Goal: Information Seeking & Learning: Learn about a topic

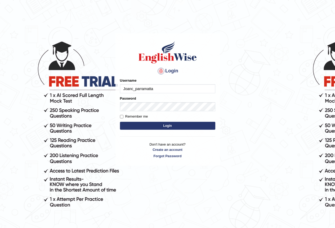
type input "Joanc_parramatta"
click at [166, 128] on button "Login" at bounding box center [167, 126] width 95 height 8
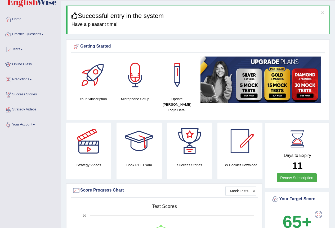
scroll to position [26, 0]
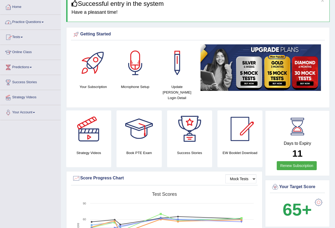
click at [38, 21] on link "Practice Questions" at bounding box center [30, 21] width 60 height 13
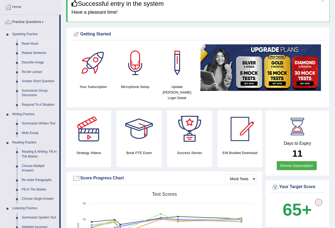
click at [32, 43] on link "Read Aloud" at bounding box center [39, 44] width 40 height 10
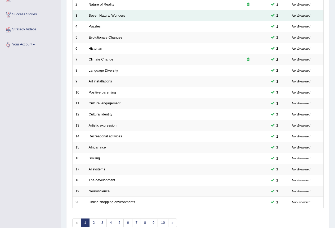
scroll to position [122, 0]
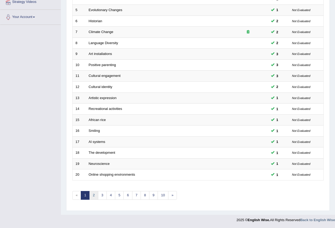
click at [94, 196] on link "2" at bounding box center [93, 195] width 9 height 9
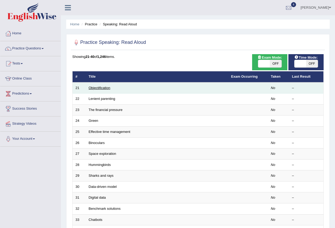
click at [106, 88] on link "Objectification" at bounding box center [100, 88] width 22 height 4
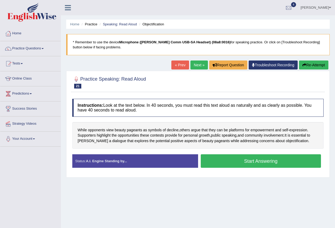
click at [241, 160] on button "Start Answering" at bounding box center [261, 162] width 120 height 14
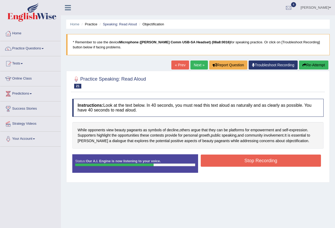
click at [243, 159] on button "Stop Recording" at bounding box center [261, 161] width 120 height 12
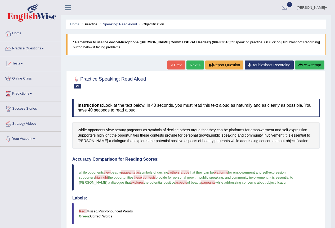
click at [190, 65] on link "Next »" at bounding box center [194, 65] width 17 height 9
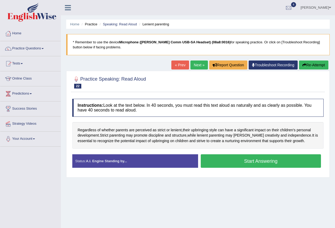
click at [259, 164] on button "Start Answering" at bounding box center [261, 162] width 120 height 14
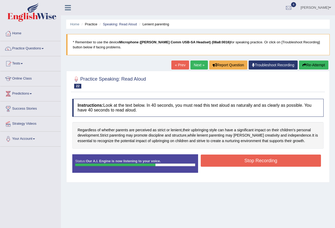
click at [261, 162] on button "Stop Recording" at bounding box center [261, 161] width 120 height 12
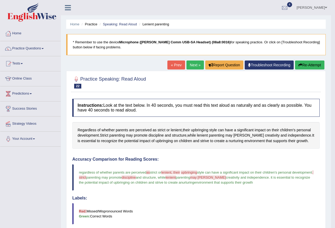
click at [191, 67] on link "Next »" at bounding box center [194, 65] width 17 height 9
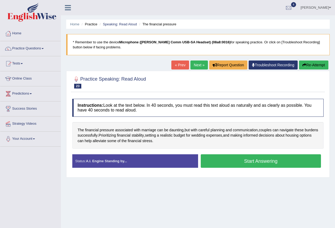
click at [244, 162] on button "Start Answering" at bounding box center [261, 162] width 120 height 14
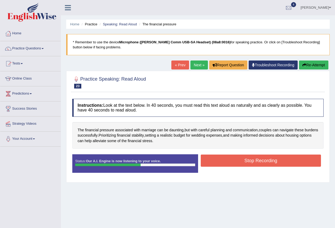
click at [248, 161] on button "Stop Recording" at bounding box center [261, 161] width 120 height 12
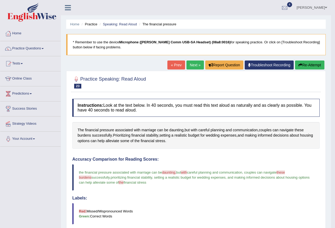
click at [196, 66] on link "Next »" at bounding box center [194, 65] width 17 height 9
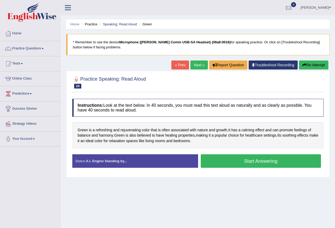
click at [229, 160] on button "Start Answering" at bounding box center [261, 162] width 120 height 14
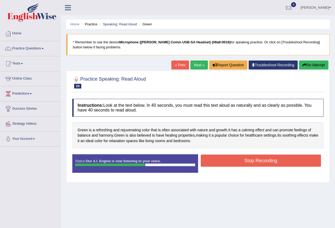
click at [234, 160] on button "Stop Recording" at bounding box center [261, 161] width 120 height 12
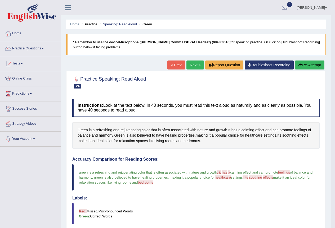
click at [193, 69] on link "Next »" at bounding box center [194, 65] width 17 height 9
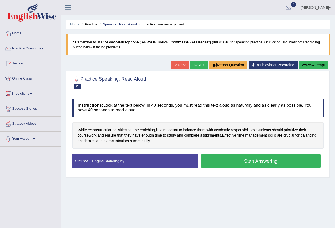
click at [250, 159] on button "Start Answering" at bounding box center [261, 162] width 120 height 14
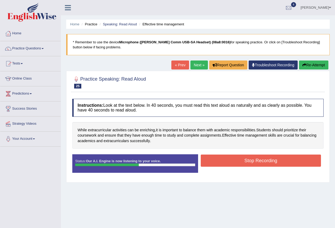
click at [254, 157] on button "Stop Recording" at bounding box center [261, 161] width 120 height 12
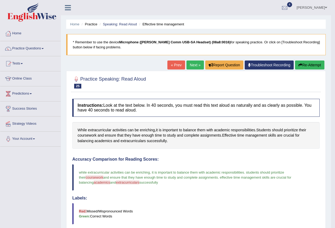
click at [190, 65] on link "Next »" at bounding box center [194, 65] width 17 height 9
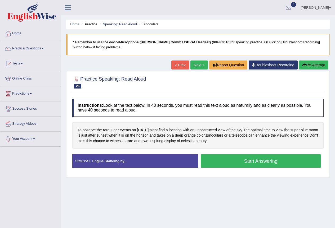
click at [254, 165] on button "Start Answering" at bounding box center [261, 162] width 120 height 14
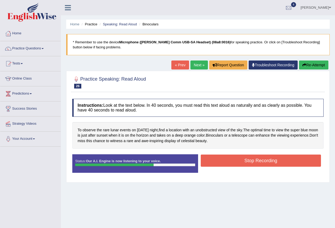
click at [253, 163] on button "Stop Recording" at bounding box center [261, 161] width 120 height 12
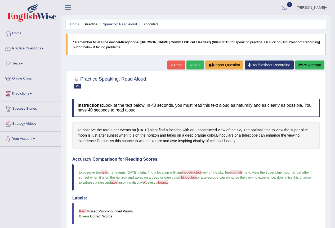
click at [190, 66] on link "Next »" at bounding box center [194, 65] width 17 height 9
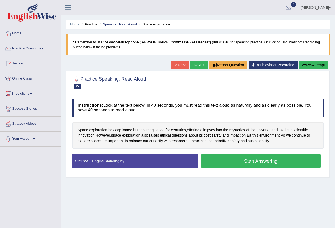
click at [239, 164] on button "Start Answering" at bounding box center [261, 162] width 120 height 14
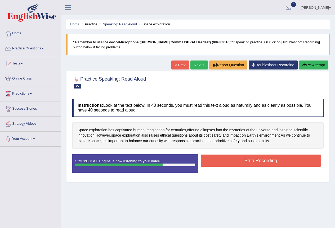
click at [250, 161] on button "Stop Recording" at bounding box center [261, 161] width 120 height 12
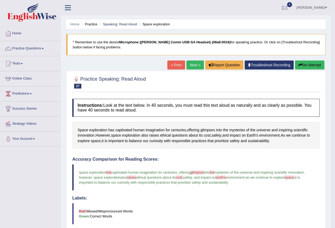
click at [191, 68] on link "Next »" at bounding box center [194, 65] width 17 height 9
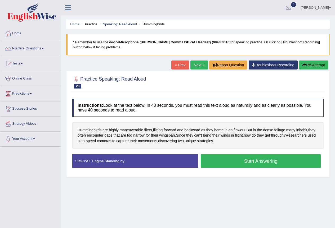
click at [234, 162] on button "Start Answering" at bounding box center [261, 162] width 120 height 14
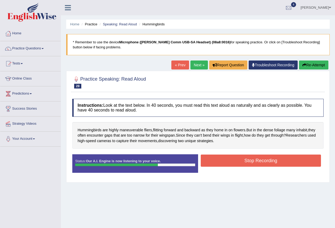
click at [249, 160] on button "Stop Recording" at bounding box center [261, 161] width 120 height 12
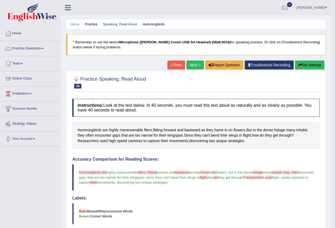
click at [195, 65] on link "Next »" at bounding box center [194, 65] width 17 height 9
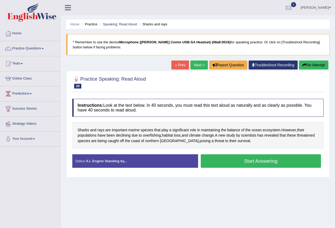
click at [229, 161] on button "Start Answering" at bounding box center [261, 162] width 120 height 14
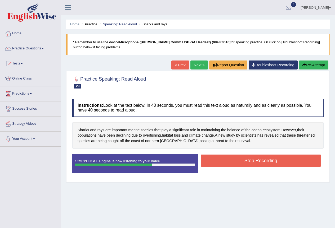
click at [238, 161] on button "Stop Recording" at bounding box center [261, 161] width 120 height 12
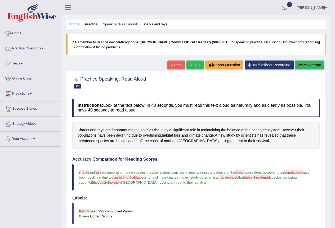
click at [22, 46] on link "Practice Questions" at bounding box center [30, 47] width 60 height 13
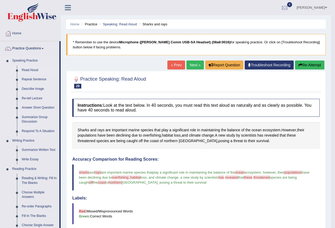
click at [25, 71] on link "Read Aloud" at bounding box center [39, 71] width 40 height 10
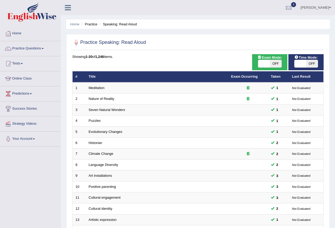
click at [274, 63] on span "OFF" at bounding box center [276, 63] width 12 height 7
checkbox input "true"
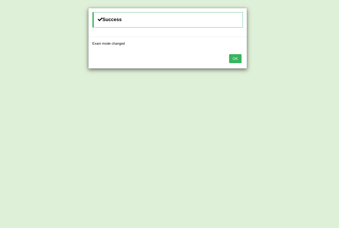
click at [240, 59] on button "OK" at bounding box center [235, 58] width 12 height 9
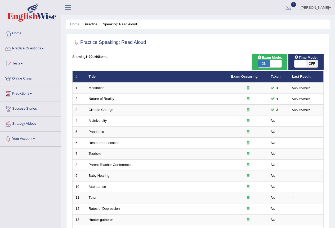
click at [311, 63] on span "OFF" at bounding box center [312, 63] width 12 height 7
checkbox input "true"
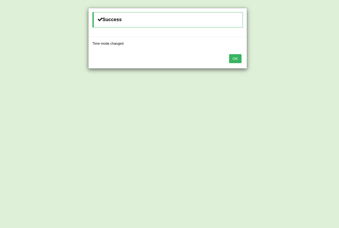
click at [237, 59] on button "OK" at bounding box center [235, 58] width 12 height 9
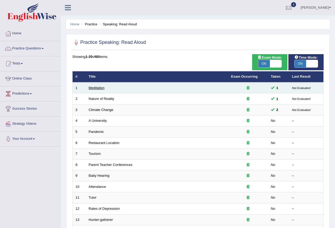
click at [95, 87] on link "Meditation" at bounding box center [97, 88] width 16 height 4
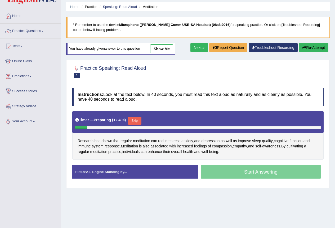
scroll to position [50, 0]
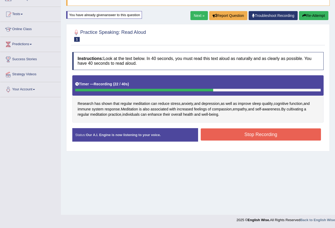
click at [221, 132] on button "Stop Recording" at bounding box center [261, 135] width 120 height 12
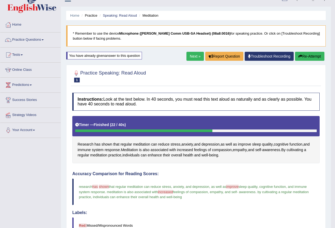
scroll to position [0, 0]
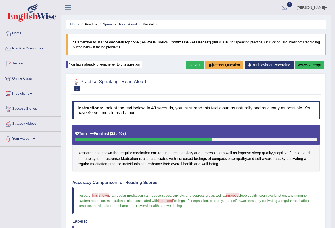
click at [192, 64] on link "Next »" at bounding box center [194, 65] width 17 height 9
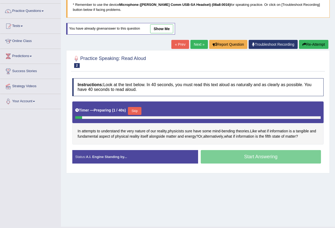
scroll to position [50, 0]
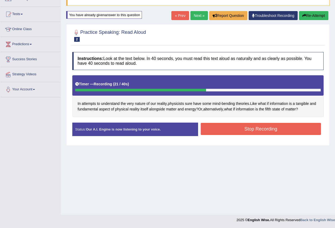
click at [215, 131] on button "Stop Recording" at bounding box center [261, 129] width 120 height 12
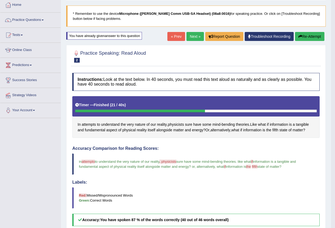
scroll to position [13, 0]
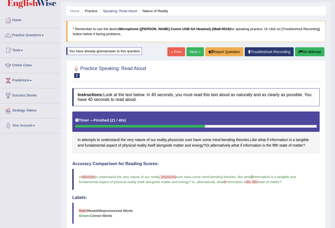
click at [195, 49] on link "Next »" at bounding box center [194, 51] width 17 height 9
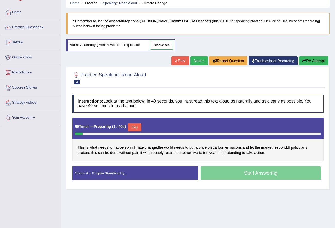
scroll to position [50, 0]
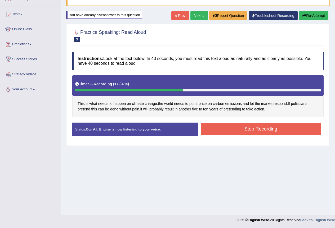
click at [233, 126] on button "Stop Recording" at bounding box center [261, 129] width 120 height 12
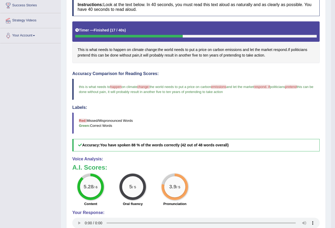
scroll to position [0, 0]
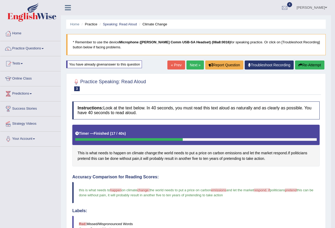
click at [193, 66] on link "Next »" at bounding box center [194, 65] width 17 height 9
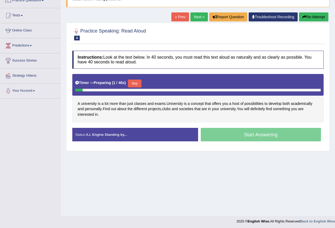
scroll to position [50, 0]
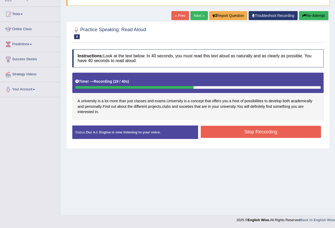
click at [257, 131] on button "Stop Recording" at bounding box center [261, 132] width 120 height 12
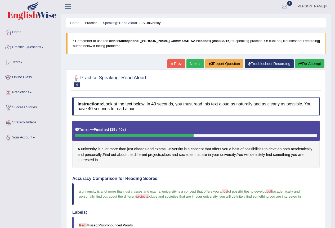
scroll to position [0, 0]
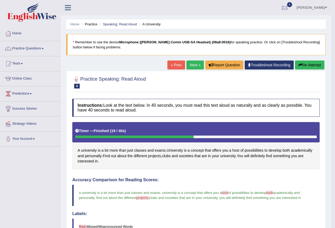
click at [195, 65] on link "Next »" at bounding box center [194, 65] width 17 height 9
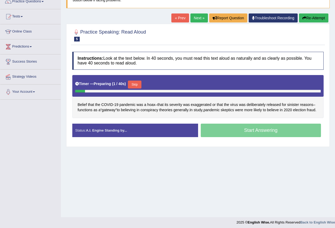
scroll to position [50, 0]
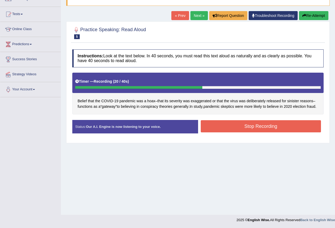
click at [268, 132] on button "Stop Recording" at bounding box center [261, 126] width 120 height 12
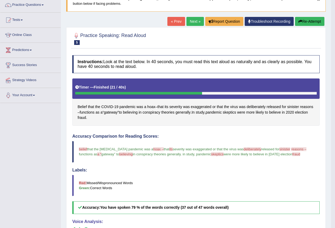
scroll to position [43, 0]
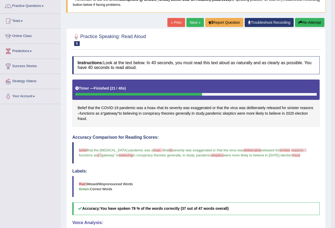
click at [191, 23] on link "Next »" at bounding box center [194, 22] width 17 height 9
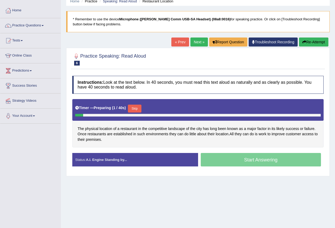
scroll to position [50, 0]
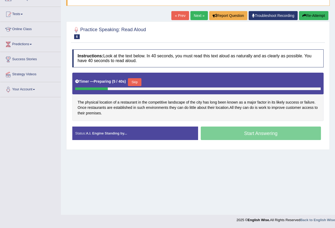
click at [177, 12] on link "« Prev" at bounding box center [179, 15] width 17 height 9
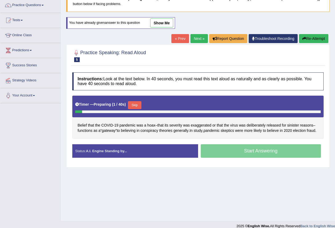
scroll to position [50, 0]
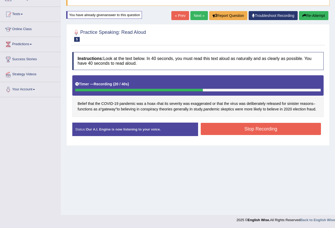
click at [258, 133] on button "Stop Recording" at bounding box center [261, 129] width 120 height 12
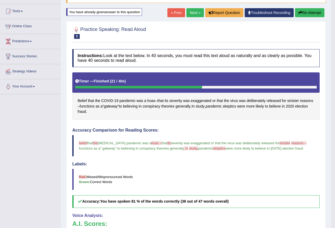
scroll to position [23, 0]
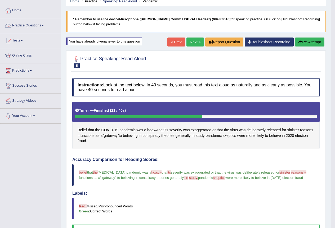
click at [20, 24] on link "Practice Questions" at bounding box center [30, 24] width 60 height 13
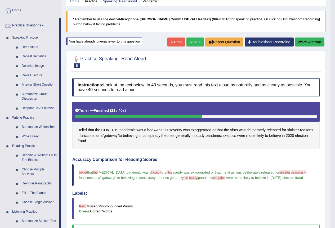
click at [37, 56] on link "Repeat Sentence" at bounding box center [39, 57] width 40 height 10
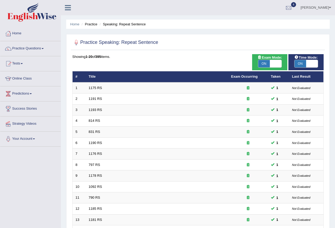
click at [265, 64] on span "ON" at bounding box center [264, 63] width 12 height 7
checkbox input "false"
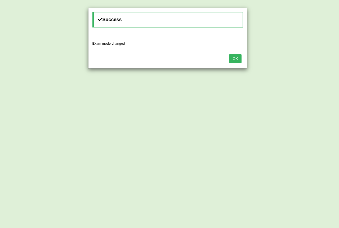
click at [239, 61] on button "OK" at bounding box center [235, 58] width 12 height 9
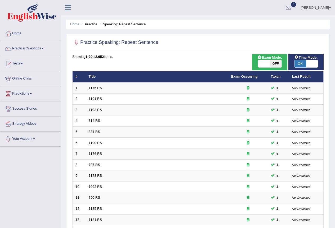
click at [300, 63] on span "ON" at bounding box center [300, 63] width 12 height 7
checkbox input "false"
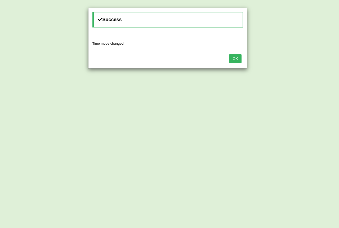
click at [238, 61] on button "OK" at bounding box center [235, 58] width 12 height 9
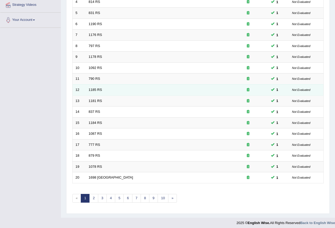
scroll to position [122, 0]
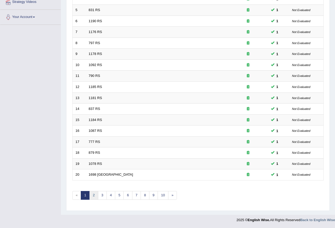
click at [97, 195] on link "2" at bounding box center [93, 195] width 9 height 9
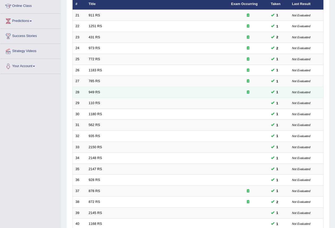
scroll to position [122, 0]
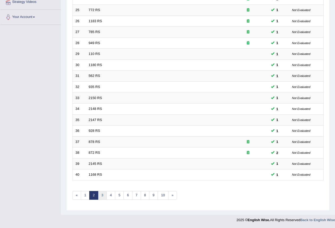
click at [102, 198] on link "3" at bounding box center [102, 195] width 9 height 9
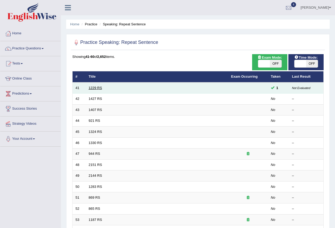
click at [95, 88] on link "1229 RS" at bounding box center [96, 88] width 14 height 4
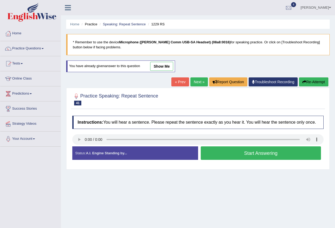
click at [270, 153] on button "Start Answering" at bounding box center [261, 154] width 120 height 14
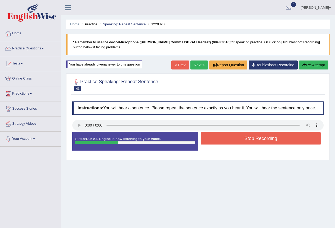
click at [270, 140] on button "Stop Recording" at bounding box center [261, 139] width 120 height 12
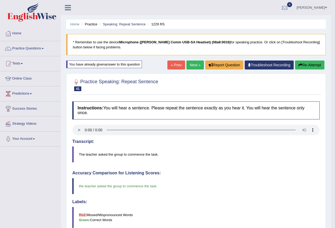
click at [193, 66] on link "Next »" at bounding box center [194, 65] width 17 height 9
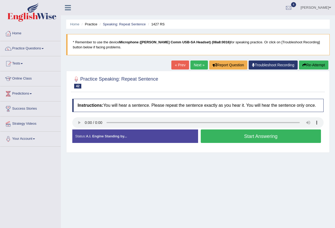
click at [267, 140] on button "Start Answering" at bounding box center [261, 137] width 120 height 14
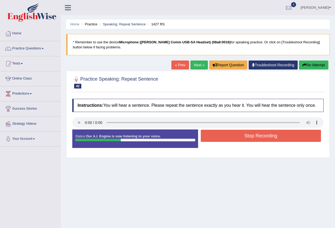
click at [264, 137] on button "Stop Recording" at bounding box center [261, 136] width 120 height 12
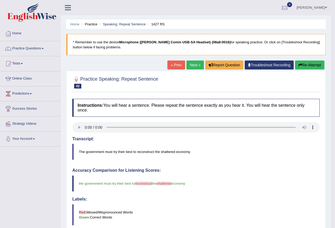
click at [190, 66] on link "Next »" at bounding box center [194, 65] width 17 height 9
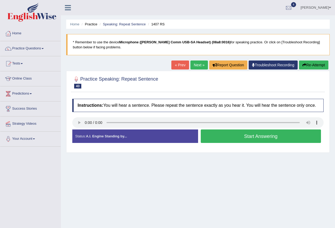
click at [174, 65] on link "« Prev" at bounding box center [179, 65] width 17 height 9
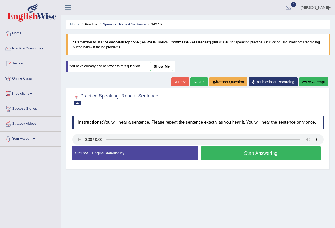
click at [266, 156] on button "Start Answering" at bounding box center [261, 154] width 120 height 14
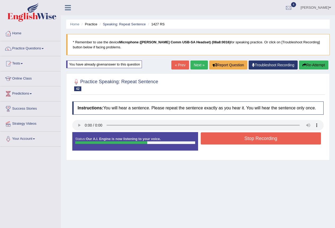
click at [255, 137] on button "Stop Recording" at bounding box center [261, 139] width 120 height 12
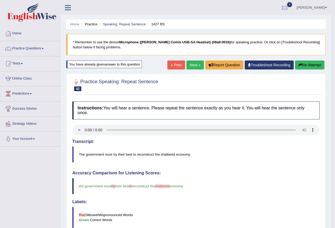
click at [192, 68] on link "Next »" at bounding box center [194, 65] width 17 height 9
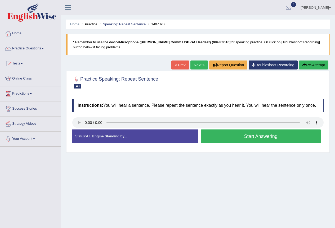
click at [178, 64] on link "« Prev" at bounding box center [179, 65] width 17 height 9
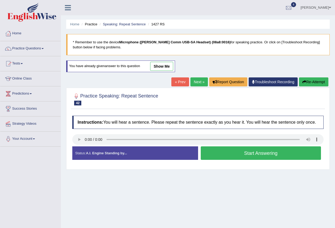
click at [249, 155] on button "Start Answering" at bounding box center [261, 154] width 120 height 14
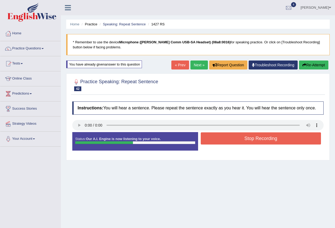
click at [249, 134] on button "Stop Recording" at bounding box center [261, 139] width 120 height 12
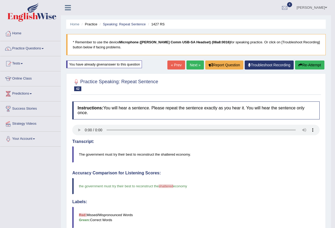
click at [192, 68] on link "Next »" at bounding box center [194, 65] width 17 height 9
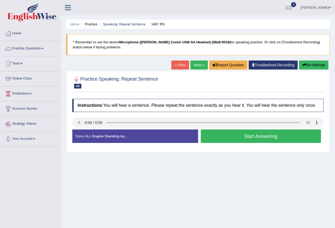
click at [237, 139] on button "Start Answering" at bounding box center [261, 137] width 120 height 14
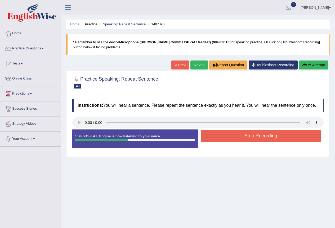
click at [236, 139] on button "Stop Recording" at bounding box center [261, 136] width 120 height 12
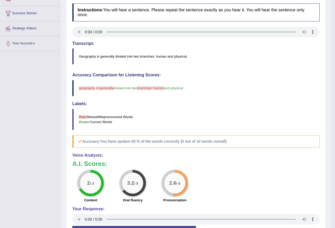
scroll to position [53, 0]
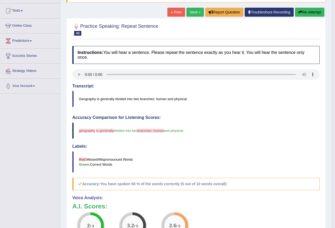
click at [190, 13] on link "Next »" at bounding box center [194, 12] width 17 height 9
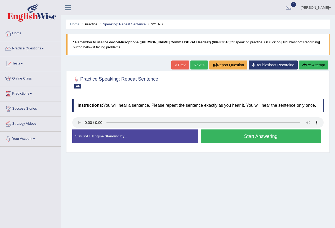
click at [178, 69] on link "« Prev" at bounding box center [179, 65] width 17 height 9
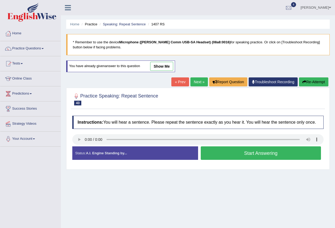
click at [235, 156] on button "Start Answering" at bounding box center [261, 154] width 120 height 14
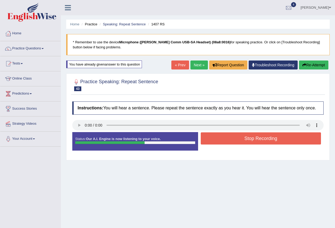
click at [239, 143] on button "Stop Recording" at bounding box center [261, 139] width 120 height 12
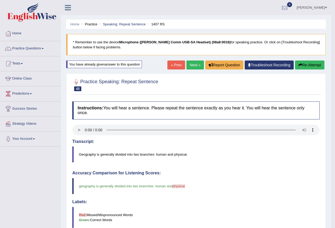
click at [167, 63] on link "« Prev" at bounding box center [175, 65] width 17 height 9
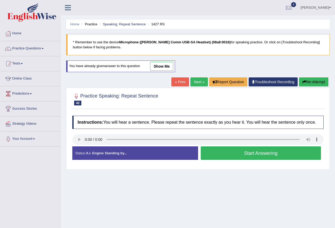
click at [197, 80] on link "Next »" at bounding box center [198, 82] width 17 height 9
click at [257, 153] on button "Start Answering" at bounding box center [261, 154] width 120 height 14
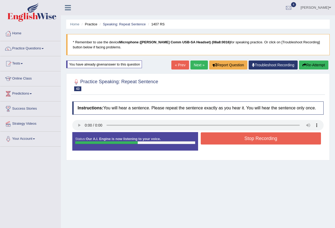
click at [259, 141] on button "Stop Recording" at bounding box center [261, 139] width 120 height 12
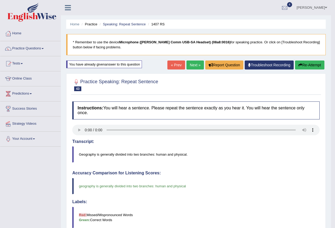
click at [192, 65] on link "Next »" at bounding box center [194, 65] width 17 height 9
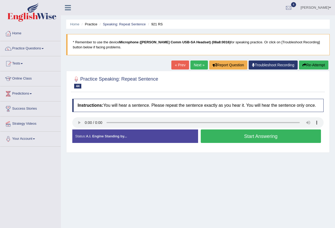
click at [238, 137] on button "Start Answering" at bounding box center [261, 137] width 120 height 14
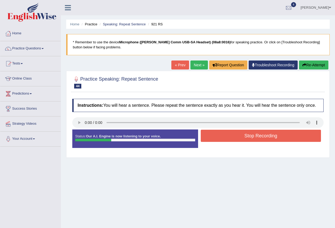
click at [238, 137] on button "Stop Recording" at bounding box center [261, 136] width 120 height 12
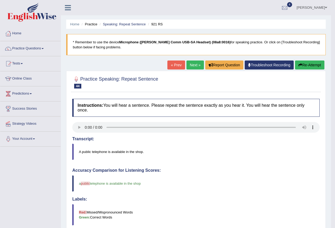
click at [193, 64] on link "Next »" at bounding box center [194, 65] width 17 height 9
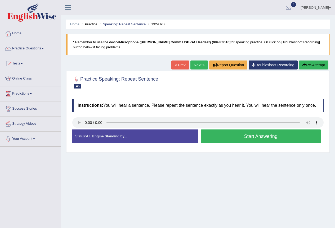
click at [246, 138] on button "Start Answering" at bounding box center [261, 137] width 120 height 14
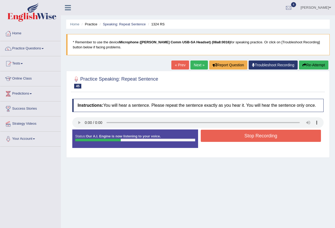
click at [242, 136] on button "Stop Recording" at bounding box center [261, 136] width 120 height 12
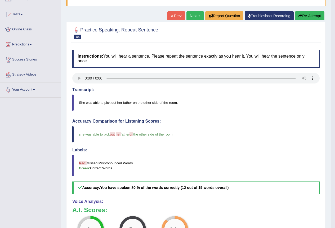
scroll to position [7, 0]
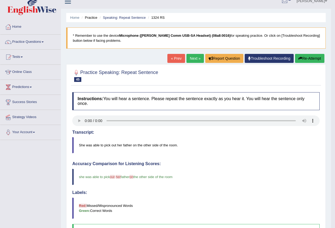
click at [192, 59] on link "Next »" at bounding box center [194, 58] width 17 height 9
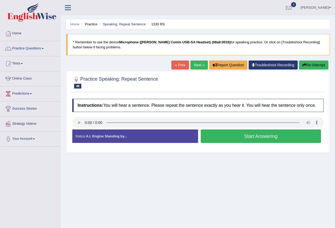
click at [244, 140] on button "Start Answering" at bounding box center [261, 137] width 120 height 14
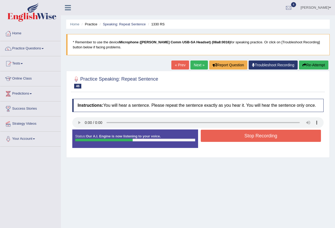
click at [244, 137] on button "Stop Recording" at bounding box center [261, 136] width 120 height 12
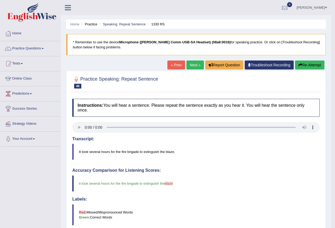
click at [193, 65] on link "Next »" at bounding box center [194, 65] width 17 height 9
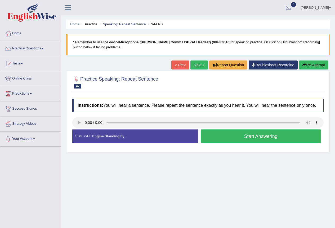
click at [250, 140] on button "Start Answering" at bounding box center [261, 137] width 120 height 14
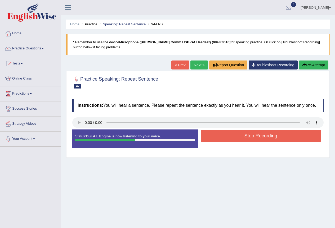
click at [250, 140] on button "Stop Recording" at bounding box center [261, 136] width 120 height 12
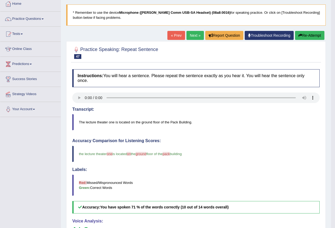
scroll to position [26, 0]
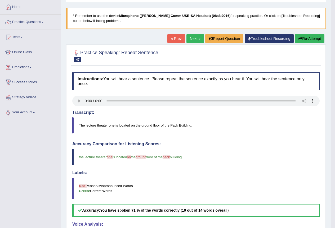
click at [172, 41] on link "« Prev" at bounding box center [175, 38] width 17 height 9
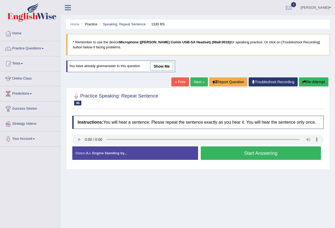
click at [197, 81] on link "Next »" at bounding box center [198, 82] width 17 height 9
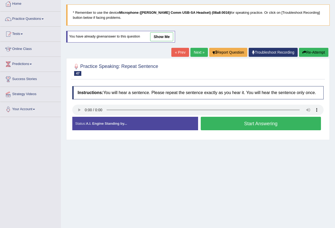
scroll to position [50, 0]
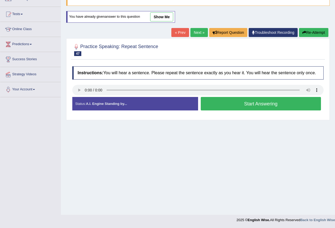
click at [285, 105] on button "Start Answering" at bounding box center [261, 104] width 120 height 14
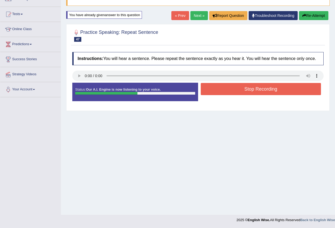
click at [290, 88] on button "Stop Recording" at bounding box center [261, 89] width 120 height 12
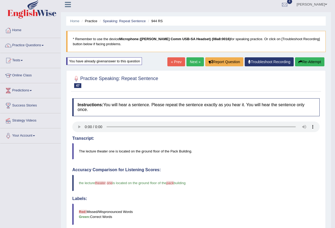
scroll to position [0, 0]
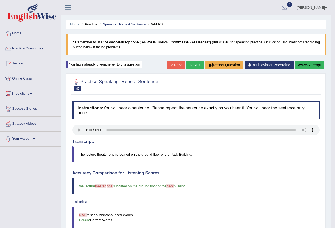
click at [192, 64] on link "Next »" at bounding box center [194, 65] width 17 height 9
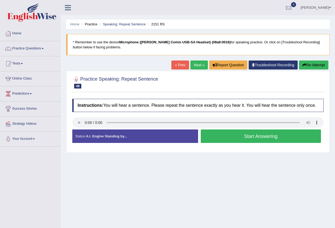
click at [266, 138] on button "Start Answering" at bounding box center [261, 137] width 120 height 14
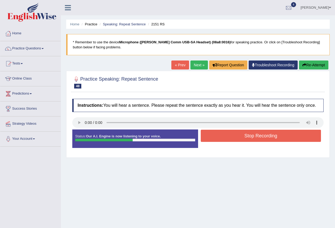
click at [262, 140] on button "Stop Recording" at bounding box center [261, 136] width 120 height 12
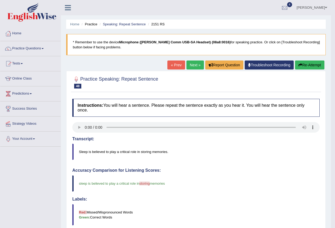
click at [193, 67] on link "Next »" at bounding box center [194, 65] width 17 height 9
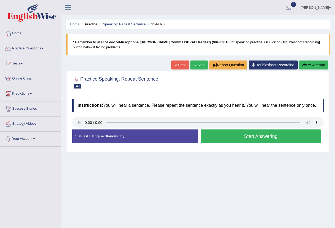
click at [262, 140] on button "Start Answering" at bounding box center [261, 137] width 120 height 14
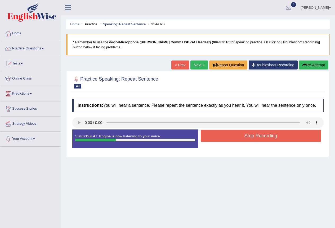
click at [262, 140] on button "Stop Recording" at bounding box center [261, 136] width 120 height 12
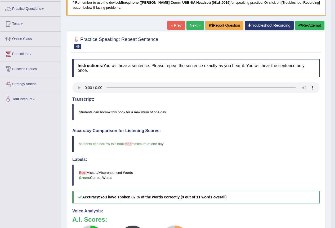
scroll to position [26, 0]
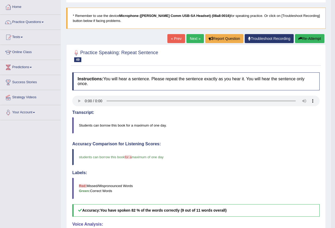
click at [175, 38] on link "« Prev" at bounding box center [175, 38] width 17 height 9
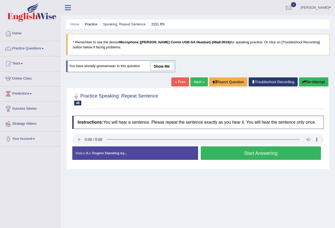
click at [197, 80] on link "Next »" at bounding box center [198, 82] width 17 height 9
click at [236, 152] on button "Start Answering" at bounding box center [261, 154] width 120 height 14
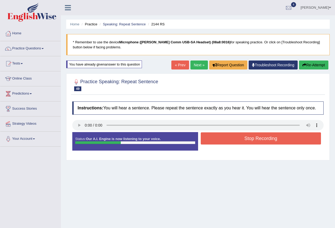
click at [235, 142] on button "Stop Recording" at bounding box center [261, 139] width 120 height 12
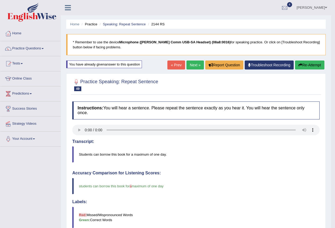
click at [196, 63] on link "Next »" at bounding box center [194, 65] width 17 height 9
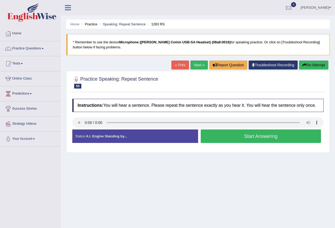
click at [254, 138] on button "Start Answering" at bounding box center [261, 137] width 120 height 14
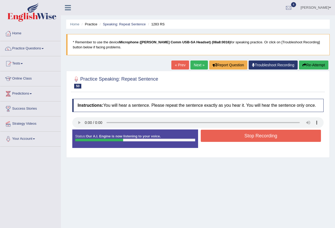
click at [257, 133] on button "Stop Recording" at bounding box center [261, 136] width 120 height 12
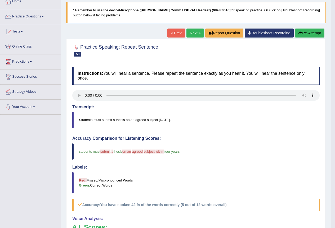
scroll to position [26, 0]
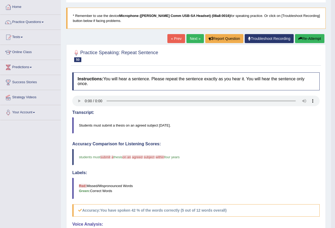
click at [175, 35] on link "« Prev" at bounding box center [175, 38] width 17 height 9
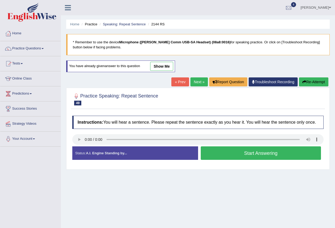
click at [198, 82] on link "Next »" at bounding box center [198, 82] width 17 height 9
click at [252, 155] on button "Start Answering" at bounding box center [261, 154] width 120 height 14
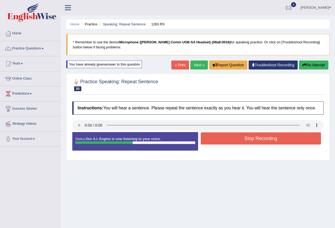
click at [254, 142] on button "Stop Recording" at bounding box center [261, 139] width 120 height 12
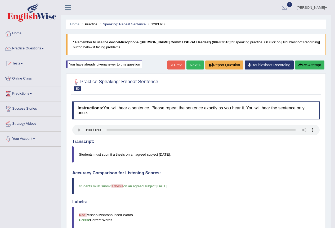
click at [191, 67] on link "Next »" at bounding box center [194, 65] width 17 height 9
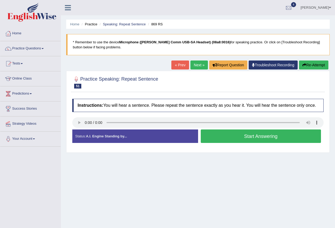
click at [270, 138] on button "Start Answering" at bounding box center [261, 137] width 120 height 14
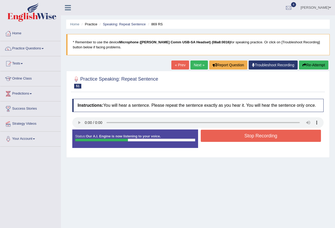
click at [269, 138] on button "Stop Recording" at bounding box center [261, 136] width 120 height 12
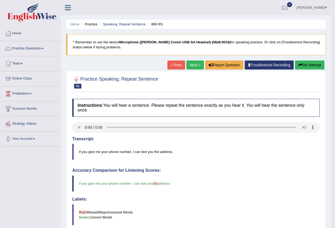
click at [193, 62] on link "Next »" at bounding box center [194, 65] width 17 height 9
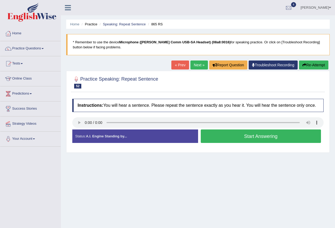
click at [278, 137] on button "Start Answering" at bounding box center [261, 137] width 120 height 14
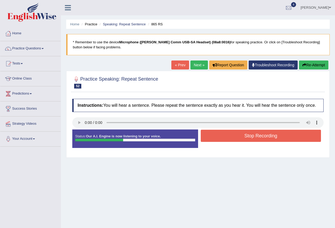
click at [278, 137] on button "Stop Recording" at bounding box center [261, 136] width 120 height 12
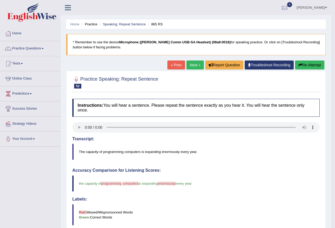
click at [174, 64] on link "« Prev" at bounding box center [175, 65] width 17 height 9
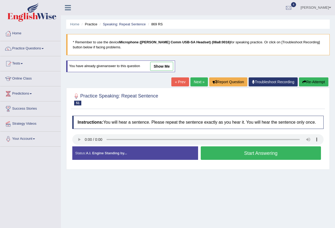
click at [197, 79] on link "Next »" at bounding box center [198, 82] width 17 height 9
click at [247, 153] on button "Start Answering" at bounding box center [261, 154] width 120 height 14
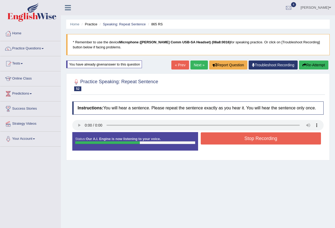
click at [248, 140] on button "Stop Recording" at bounding box center [261, 139] width 120 height 12
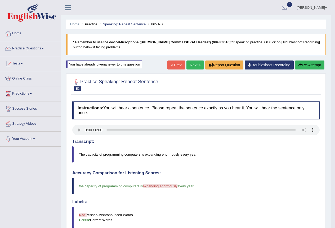
click at [192, 63] on link "Next »" at bounding box center [194, 65] width 17 height 9
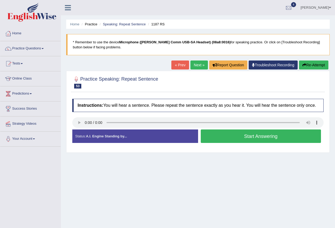
click at [243, 137] on button "Start Answering" at bounding box center [261, 137] width 120 height 14
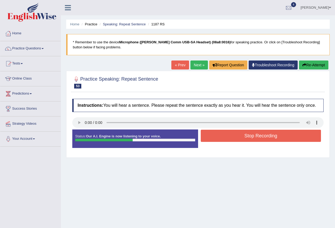
click at [245, 138] on button "Stop Recording" at bounding box center [261, 136] width 120 height 12
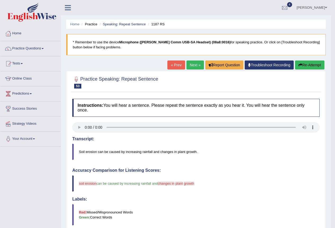
click at [177, 65] on link "« Prev" at bounding box center [175, 65] width 17 height 9
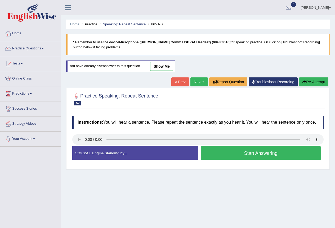
click at [196, 77] on div "Home Practice Speaking: Repeat Sentence 865 RS * Remember to use the device Mic…" at bounding box center [198, 132] width 274 height 265
click at [198, 83] on link "Next »" at bounding box center [198, 82] width 17 height 9
click at [232, 153] on button "Start Answering" at bounding box center [261, 154] width 120 height 14
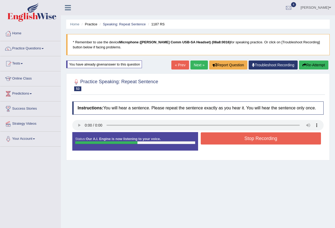
click at [230, 137] on button "Stop Recording" at bounding box center [261, 139] width 120 height 12
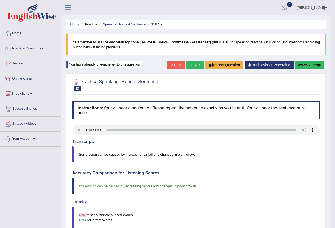
click at [191, 66] on link "Next »" at bounding box center [194, 65] width 17 height 9
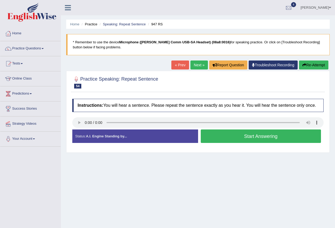
click at [250, 139] on button "Start Answering" at bounding box center [261, 137] width 120 height 14
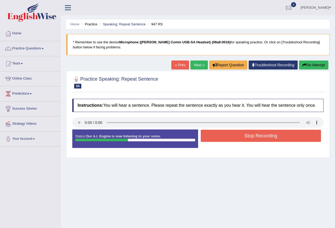
click at [250, 139] on button "Stop Recording" at bounding box center [261, 136] width 120 height 12
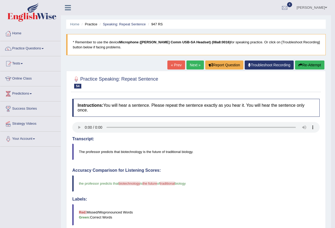
click at [188, 64] on link "Next »" at bounding box center [194, 65] width 17 height 9
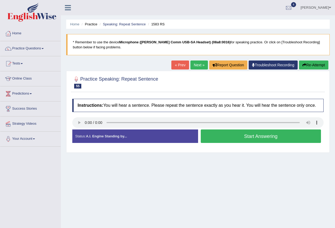
click at [179, 65] on link "« Prev" at bounding box center [179, 65] width 17 height 9
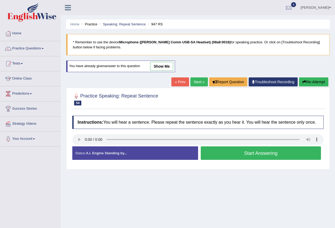
click at [266, 156] on button "Start Answering" at bounding box center [261, 154] width 120 height 14
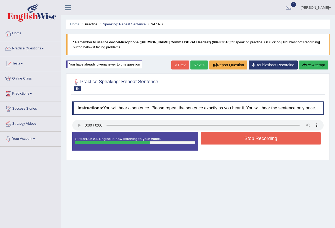
click at [275, 141] on button "Stop Recording" at bounding box center [261, 139] width 120 height 12
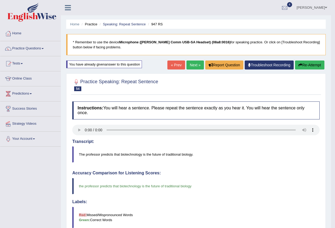
click at [195, 64] on link "Next »" at bounding box center [194, 65] width 17 height 9
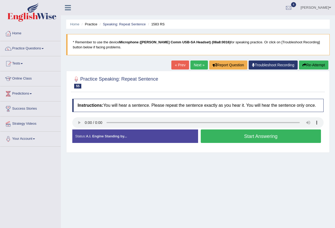
click at [271, 140] on button "Start Answering" at bounding box center [261, 137] width 120 height 14
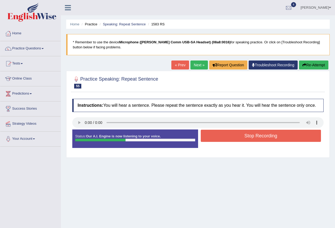
click at [270, 133] on button "Stop Recording" at bounding box center [261, 136] width 120 height 12
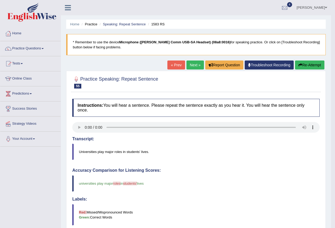
click at [195, 68] on link "Next »" at bounding box center [194, 65] width 17 height 9
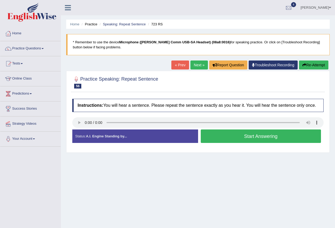
click at [178, 64] on link "« Prev" at bounding box center [179, 65] width 17 height 9
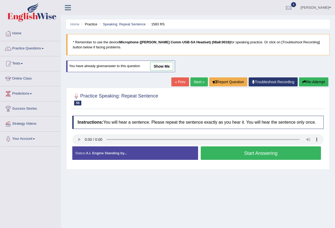
click at [251, 155] on button "Start Answering" at bounding box center [261, 154] width 120 height 14
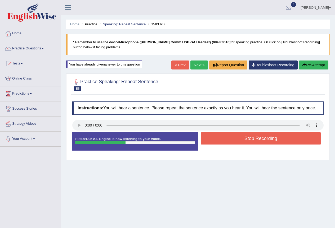
click at [252, 141] on button "Stop Recording" at bounding box center [261, 139] width 120 height 12
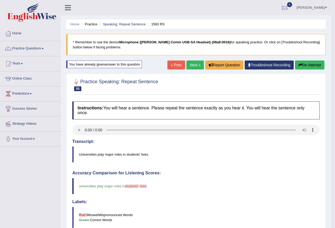
click at [192, 65] on link "Next »" at bounding box center [194, 65] width 17 height 9
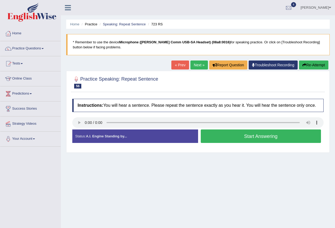
click at [266, 138] on button "Start Answering" at bounding box center [261, 137] width 120 height 14
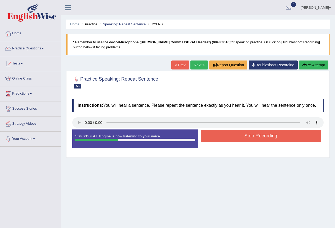
click at [266, 138] on button "Stop Recording" at bounding box center [261, 136] width 120 height 12
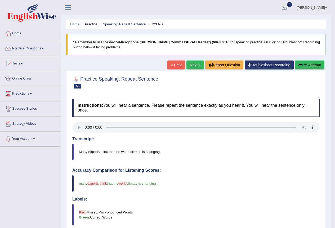
click at [188, 66] on link "Next »" at bounding box center [194, 65] width 17 height 9
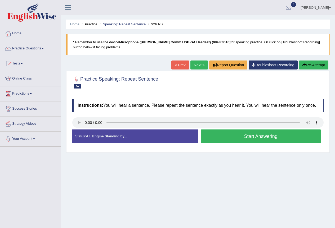
click at [176, 65] on link "« Prev" at bounding box center [179, 65] width 17 height 9
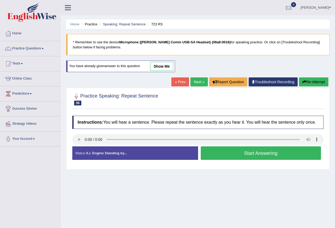
click at [261, 152] on button "Start Answering" at bounding box center [261, 154] width 120 height 14
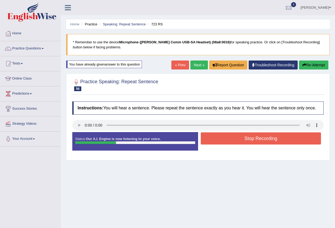
click at [260, 141] on button "Stop Recording" at bounding box center [261, 139] width 120 height 12
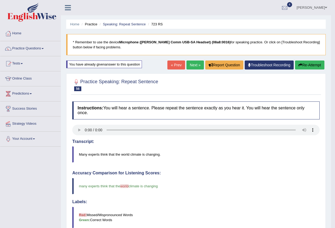
click at [171, 68] on link "« Prev" at bounding box center [175, 65] width 17 height 9
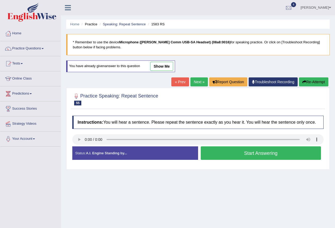
click at [198, 82] on link "Next »" at bounding box center [198, 82] width 17 height 9
click at [196, 83] on link "Next »" at bounding box center [198, 82] width 17 height 9
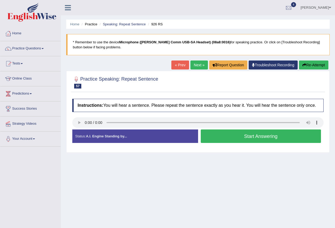
click at [248, 137] on button "Start Answering" at bounding box center [261, 137] width 120 height 14
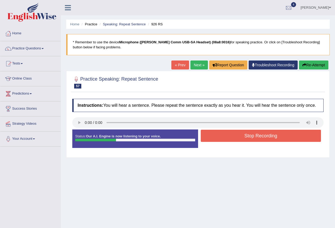
click at [255, 134] on button "Stop Recording" at bounding box center [261, 136] width 120 height 12
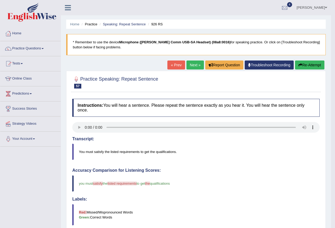
click at [195, 67] on link "Next »" at bounding box center [194, 65] width 17 height 9
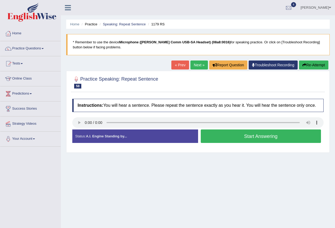
click at [263, 139] on button "Start Answering" at bounding box center [261, 137] width 120 height 14
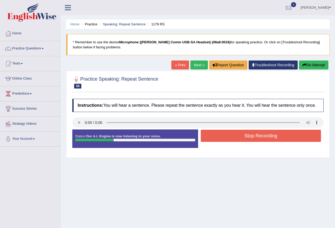
click at [263, 139] on button "Stop Recording" at bounding box center [261, 136] width 120 height 12
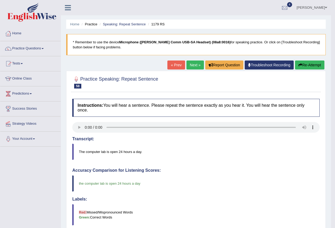
click at [193, 64] on link "Next »" at bounding box center [194, 65] width 17 height 9
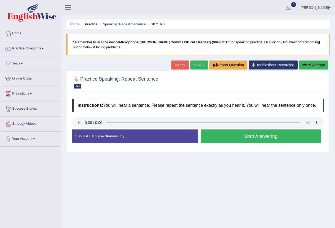
click at [276, 140] on button "Start Answering" at bounding box center [261, 137] width 120 height 14
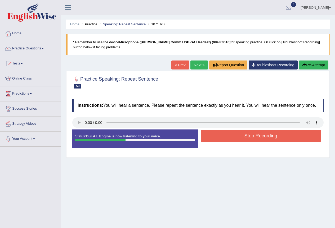
click at [276, 140] on button "Stop Recording" at bounding box center [261, 136] width 120 height 12
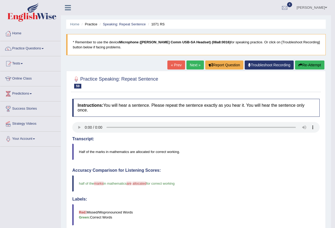
click at [315, 68] on button "Re-Attempt" at bounding box center [309, 65] width 29 height 9
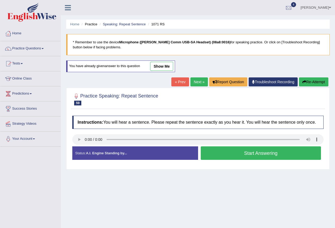
click at [290, 154] on button "Start Answering" at bounding box center [261, 154] width 120 height 14
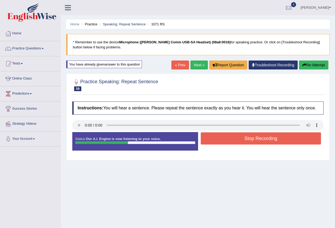
click at [292, 143] on button "Stop Recording" at bounding box center [261, 139] width 120 height 12
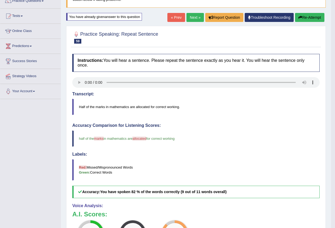
scroll to position [26, 0]
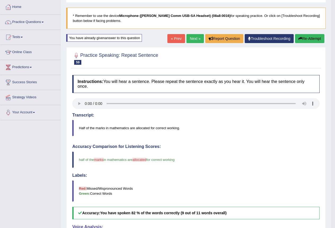
click at [197, 40] on link "Next »" at bounding box center [194, 38] width 17 height 9
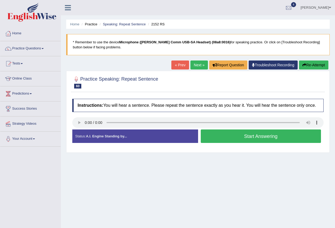
click at [234, 136] on button "Start Answering" at bounding box center [261, 137] width 120 height 14
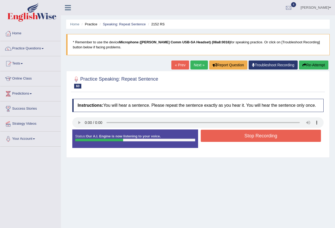
click at [234, 136] on button "Stop Recording" at bounding box center [261, 136] width 120 height 12
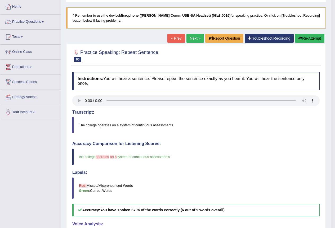
scroll to position [26, 0]
click at [302, 38] on button "Re-Attempt" at bounding box center [309, 38] width 29 height 9
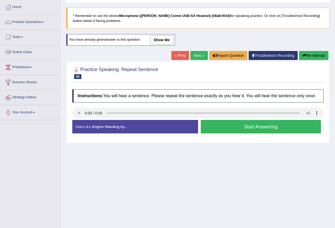
click at [249, 130] on button "Start Answering" at bounding box center [261, 127] width 120 height 14
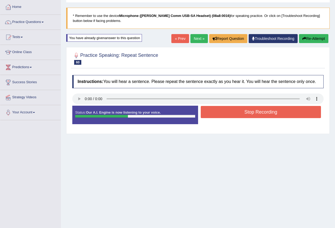
click at [257, 110] on button "Stop Recording" at bounding box center [261, 112] width 120 height 12
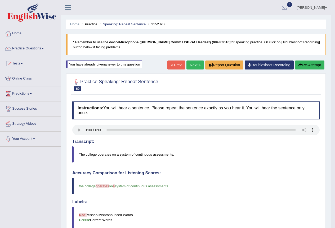
click at [189, 66] on link "Next »" at bounding box center [194, 65] width 17 height 9
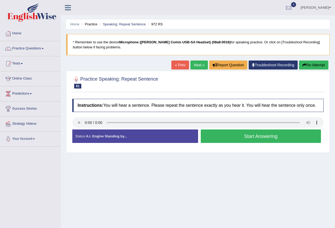
click at [245, 137] on button "Start Answering" at bounding box center [261, 137] width 120 height 14
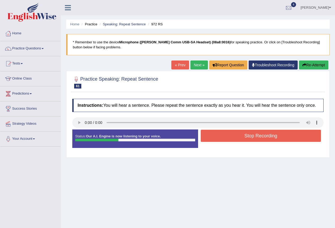
click at [245, 137] on button "Stop Recording" at bounding box center [261, 136] width 120 height 12
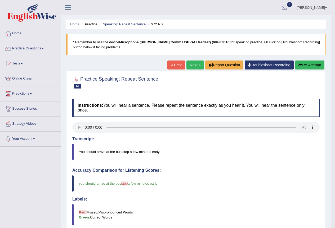
click at [192, 67] on link "Next »" at bounding box center [194, 65] width 17 height 9
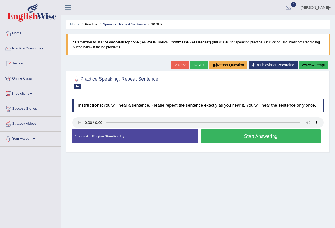
click at [255, 139] on button "Start Answering" at bounding box center [261, 137] width 120 height 14
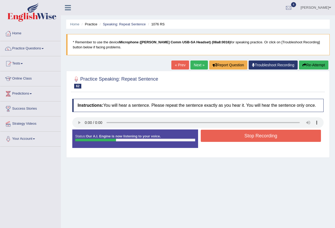
click at [255, 135] on button "Stop Recording" at bounding box center [261, 136] width 120 height 12
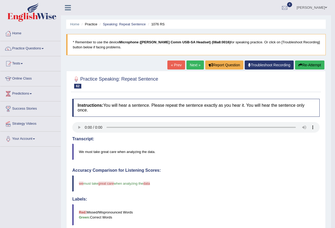
click at [308, 63] on button "Re-Attempt" at bounding box center [309, 65] width 29 height 9
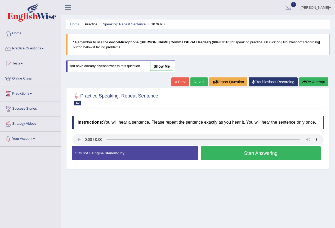
click at [268, 155] on button "Start Answering" at bounding box center [261, 154] width 120 height 14
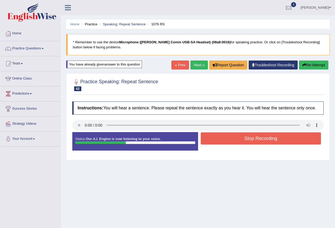
click at [262, 136] on button "Stop Recording" at bounding box center [261, 139] width 120 height 12
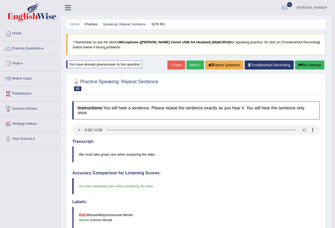
click at [195, 66] on link "Next »" at bounding box center [194, 65] width 17 height 9
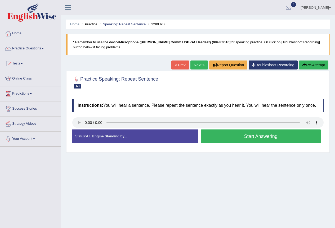
click at [242, 142] on button "Start Answering" at bounding box center [261, 137] width 120 height 14
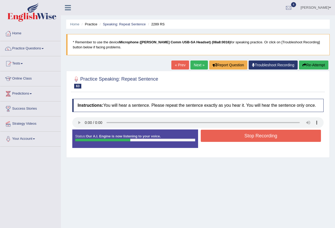
click at [249, 137] on button "Stop Recording" at bounding box center [261, 136] width 120 height 12
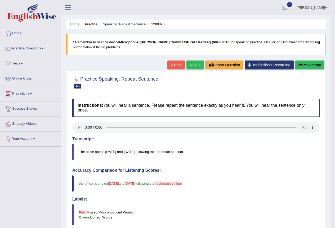
click at [317, 63] on button "Re-Attempt" at bounding box center [309, 65] width 29 height 9
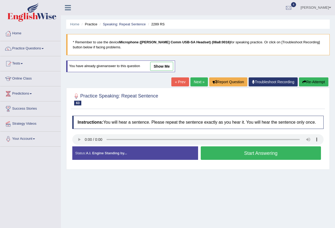
click at [224, 154] on button "Start Answering" at bounding box center [261, 154] width 120 height 14
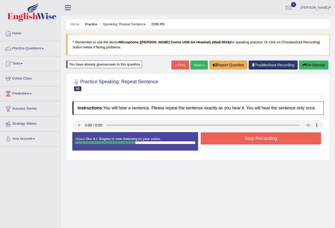
click at [238, 143] on button "Stop Recording" at bounding box center [261, 139] width 120 height 12
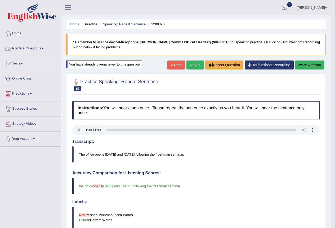
click at [43, 48] on link "Practice Questions" at bounding box center [30, 47] width 60 height 13
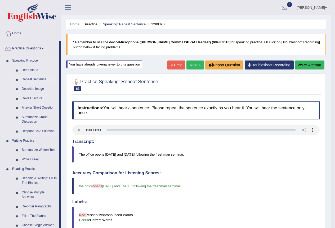
click at [41, 79] on link "Repeat Sentence" at bounding box center [39, 80] width 40 height 10
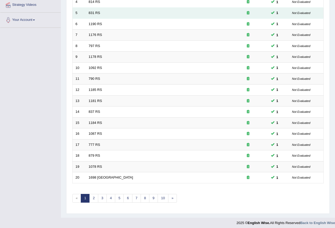
scroll to position [122, 0]
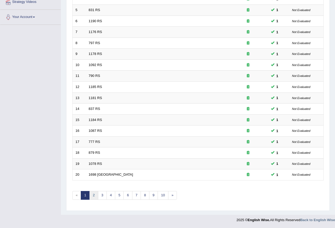
click at [95, 196] on link "2" at bounding box center [93, 195] width 9 height 9
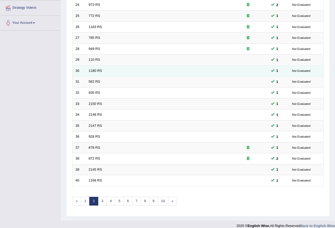
scroll to position [122, 0]
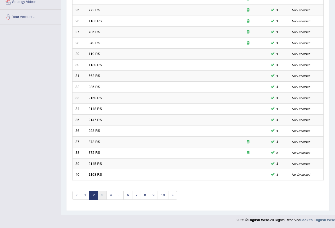
click at [103, 192] on link "3" at bounding box center [102, 195] width 9 height 9
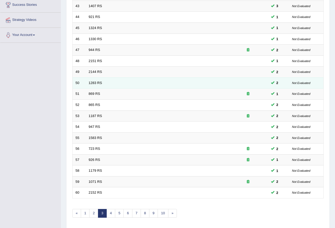
scroll to position [106, 0]
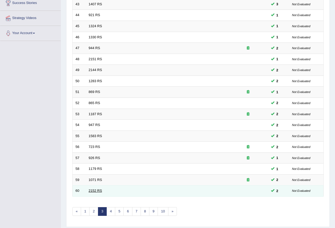
click at [93, 190] on link "2152 RS" at bounding box center [96, 191] width 14 height 4
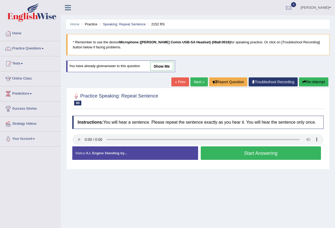
click at [248, 158] on button "Start Answering" at bounding box center [261, 154] width 120 height 14
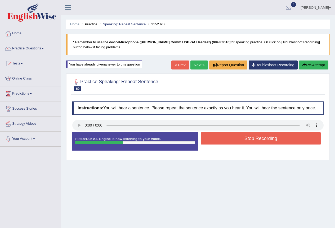
click at [247, 139] on button "Stop Recording" at bounding box center [261, 139] width 120 height 12
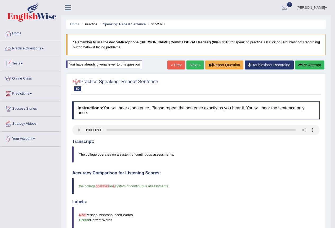
click at [34, 48] on link "Practice Questions" at bounding box center [30, 47] width 60 height 13
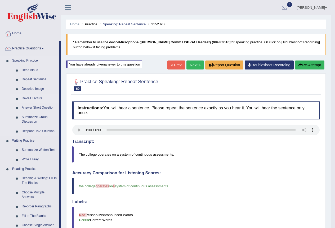
click at [35, 98] on link "Re-tell Lecture" at bounding box center [39, 99] width 40 height 10
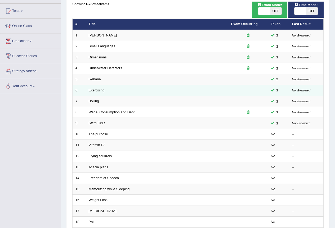
scroll to position [53, 0]
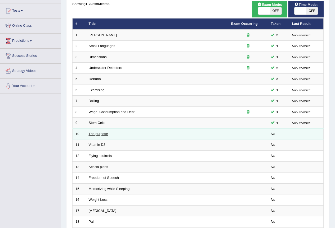
click at [101, 132] on link "The purpose" at bounding box center [98, 134] width 19 height 4
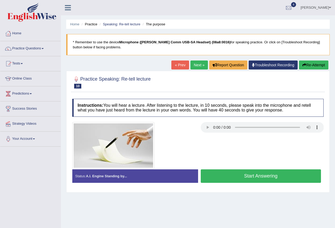
click at [266, 176] on button "Start Answering" at bounding box center [261, 177] width 120 height 14
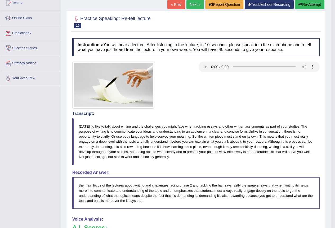
scroll to position [26, 0]
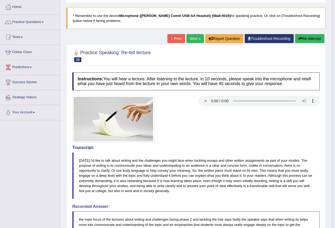
click at [192, 39] on link "Next »" at bounding box center [194, 38] width 17 height 9
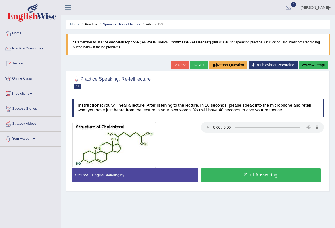
click at [257, 176] on button "Start Answering" at bounding box center [261, 176] width 120 height 14
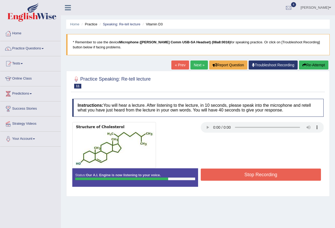
click at [252, 173] on button "Stop Recording" at bounding box center [261, 175] width 120 height 12
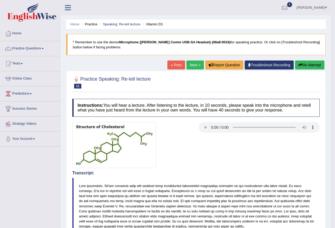
click at [193, 66] on link "Next »" at bounding box center [194, 65] width 17 height 9
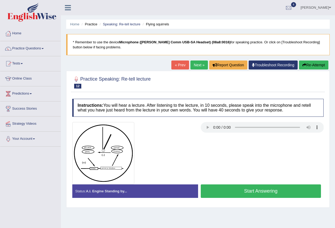
click at [273, 194] on button "Start Answering" at bounding box center [261, 192] width 120 height 14
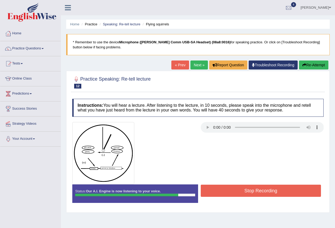
click at [239, 192] on button "Stop Recording" at bounding box center [261, 191] width 120 height 12
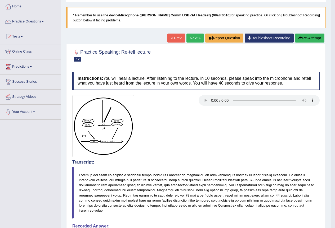
scroll to position [26, 0]
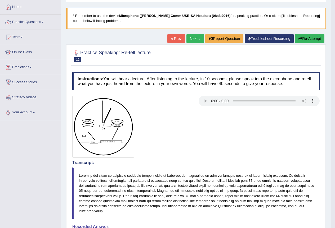
click at [194, 40] on link "Next »" at bounding box center [194, 38] width 17 height 9
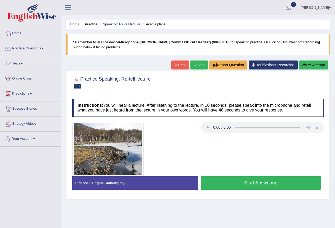
click at [260, 182] on button "Start Answering" at bounding box center [261, 184] width 120 height 14
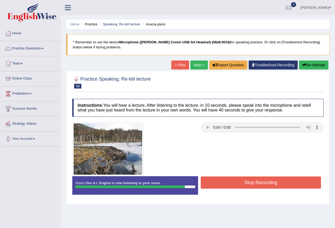
click at [254, 184] on button "Stop Recording" at bounding box center [261, 183] width 120 height 12
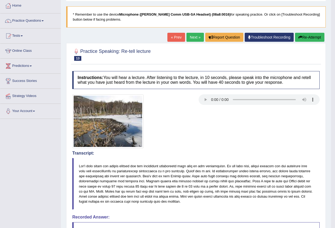
scroll to position [26, 0]
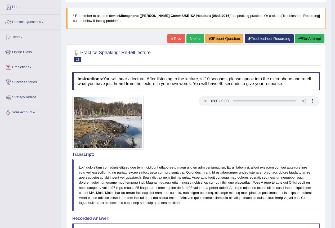
click at [191, 37] on link "Next »" at bounding box center [194, 38] width 17 height 9
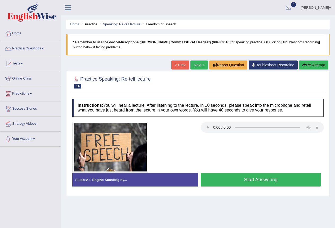
click at [276, 180] on button "Start Answering" at bounding box center [261, 180] width 120 height 14
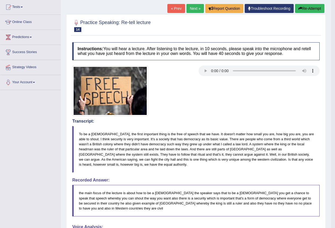
scroll to position [53, 0]
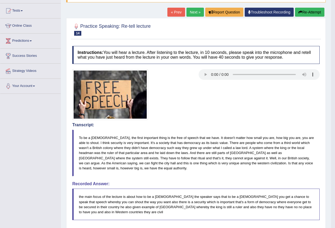
click at [307, 11] on button "Re-Attempt" at bounding box center [309, 12] width 29 height 9
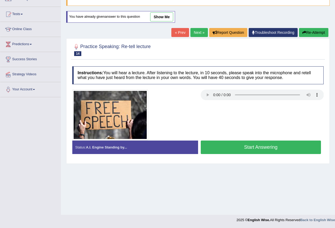
click at [279, 148] on button "Start Answering" at bounding box center [261, 148] width 120 height 14
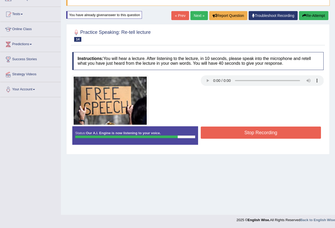
click at [273, 132] on button "Stop Recording" at bounding box center [261, 133] width 120 height 12
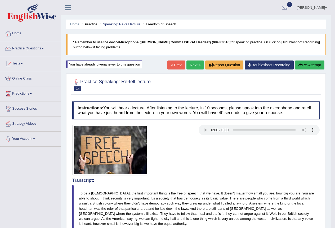
click at [309, 65] on button "Re-Attempt" at bounding box center [309, 65] width 29 height 9
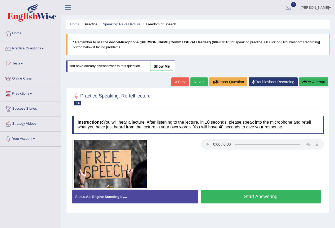
click at [273, 196] on button "Start Answering" at bounding box center [261, 197] width 120 height 14
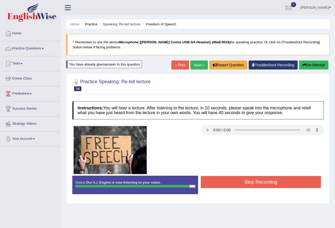
click at [263, 186] on button "Stop Recording" at bounding box center [261, 182] width 120 height 12
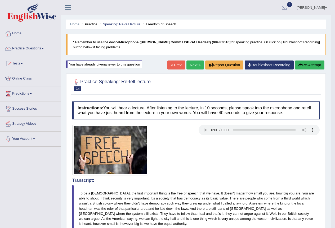
click at [192, 65] on link "Next »" at bounding box center [194, 65] width 17 height 9
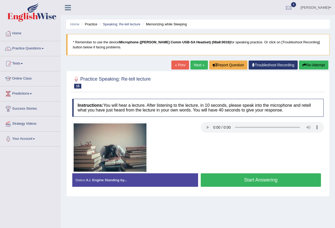
click at [258, 180] on button "Start Answering" at bounding box center [261, 181] width 120 height 14
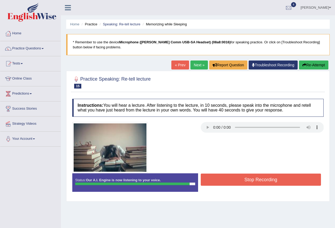
click at [301, 183] on button "Stop Recording" at bounding box center [261, 180] width 120 height 12
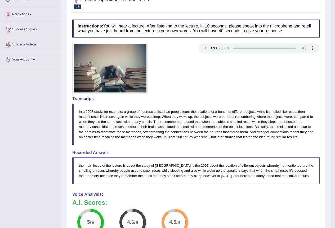
scroll to position [53, 0]
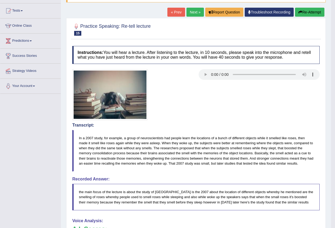
click at [191, 14] on link "Next »" at bounding box center [194, 12] width 17 height 9
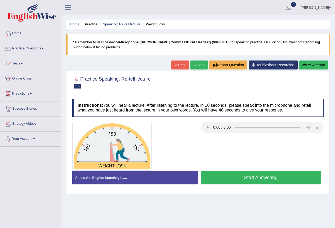
click at [261, 175] on button "Start Answering" at bounding box center [261, 178] width 120 height 14
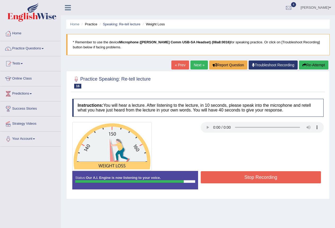
click at [271, 181] on button "Stop Recording" at bounding box center [261, 178] width 120 height 12
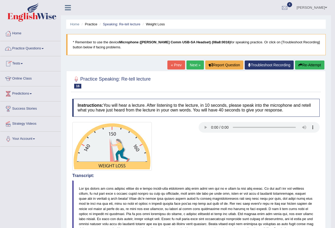
click at [34, 48] on link "Practice Questions" at bounding box center [30, 47] width 60 height 13
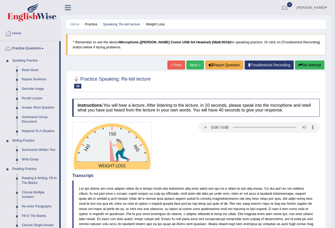
click at [38, 89] on link "Describe Image" at bounding box center [39, 89] width 40 height 10
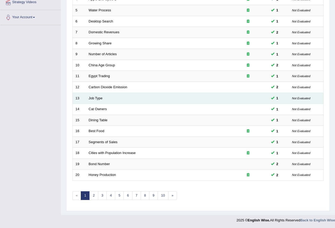
scroll to position [122, 0]
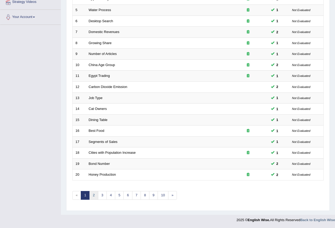
click at [95, 196] on link "2" at bounding box center [93, 195] width 9 height 9
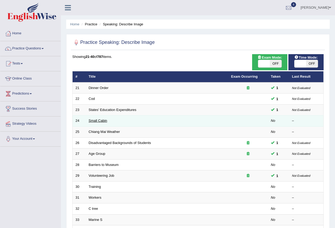
click at [95, 121] on link "Small Cabin" at bounding box center [98, 121] width 19 height 4
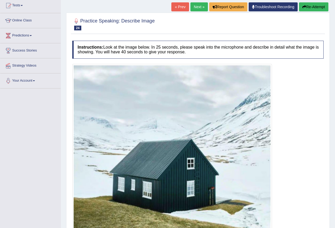
scroll to position [102, 0]
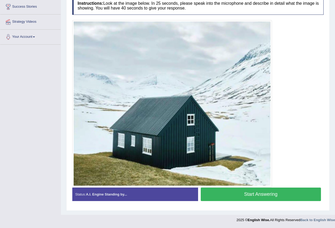
click at [249, 195] on button "Start Answering" at bounding box center [261, 195] width 120 height 14
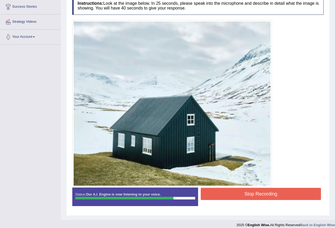
click at [239, 191] on button "Stop Recording" at bounding box center [261, 194] width 120 height 12
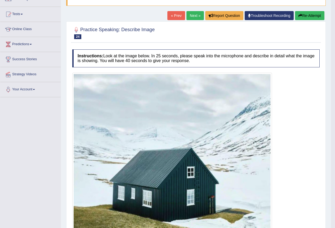
scroll to position [49, 0]
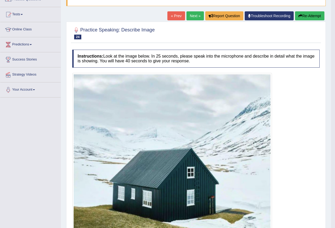
click at [310, 15] on button "Re-Attempt" at bounding box center [309, 15] width 29 height 9
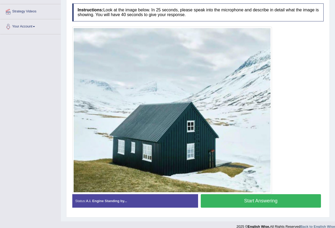
scroll to position [119, 0]
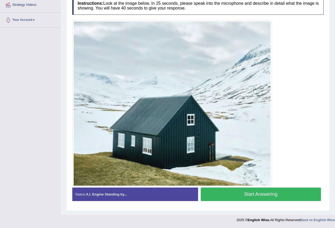
click at [260, 195] on button "Start Answering" at bounding box center [261, 195] width 120 height 14
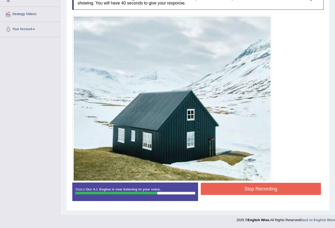
click at [266, 187] on button "Stop Recording" at bounding box center [261, 189] width 120 height 12
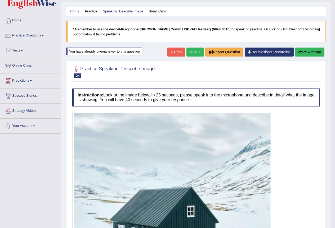
scroll to position [0, 0]
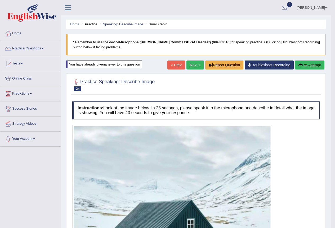
click at [195, 65] on link "Next »" at bounding box center [194, 65] width 17 height 9
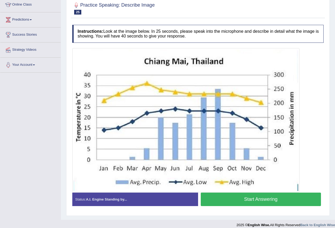
scroll to position [79, 0]
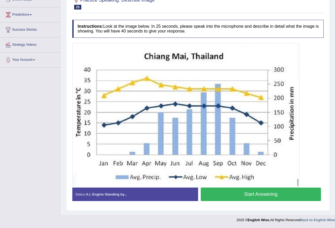
click at [265, 195] on button "Start Answering" at bounding box center [261, 195] width 120 height 14
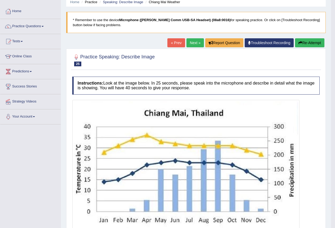
scroll to position [6, 0]
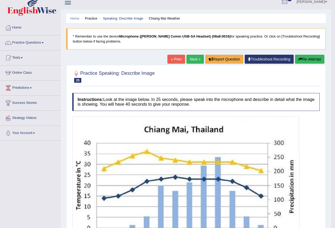
click at [196, 60] on link "Next »" at bounding box center [194, 59] width 17 height 9
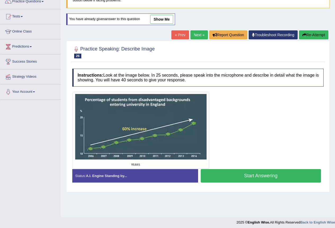
scroll to position [50, 0]
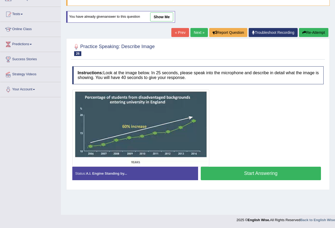
click at [249, 176] on button "Start Answering" at bounding box center [261, 174] width 120 height 14
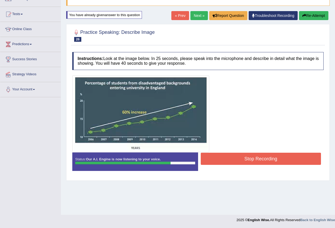
click at [231, 159] on button "Stop Recording" at bounding box center [261, 159] width 120 height 12
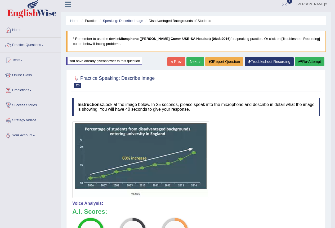
scroll to position [0, 0]
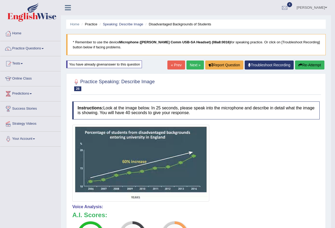
click at [309, 65] on button "Re-Attempt" at bounding box center [309, 65] width 29 height 9
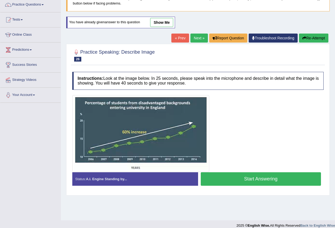
scroll to position [50, 0]
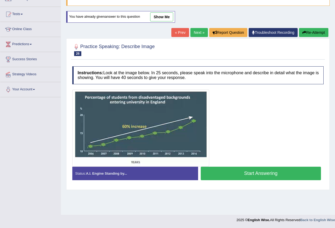
click at [198, 29] on link "Next »" at bounding box center [198, 32] width 17 height 9
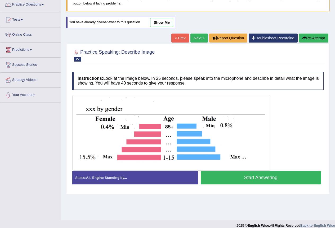
scroll to position [50, 0]
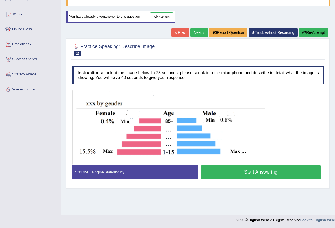
click at [249, 171] on button "Start Answering" at bounding box center [261, 173] width 120 height 14
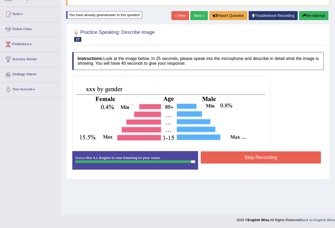
click at [237, 157] on button "Stop Recording" at bounding box center [261, 158] width 120 height 12
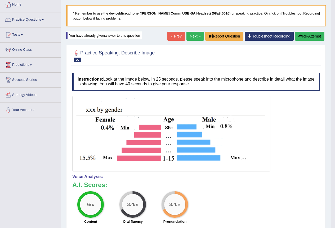
scroll to position [0, 0]
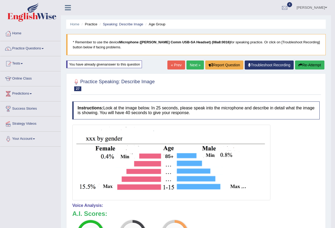
click at [196, 69] on link "Next »" at bounding box center [194, 65] width 17 height 9
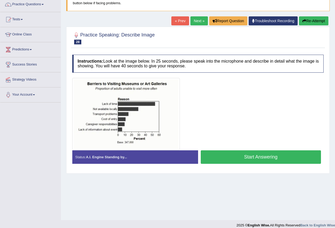
scroll to position [50, 0]
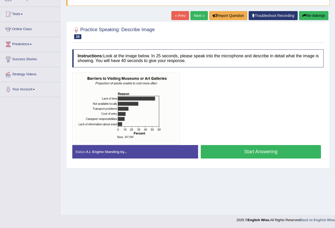
click at [245, 152] on button "Start Answering" at bounding box center [261, 152] width 120 height 14
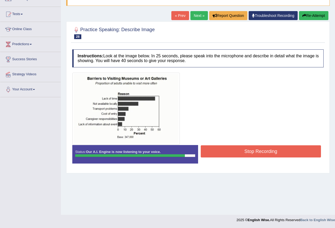
click at [233, 154] on button "Stop Recording" at bounding box center [261, 152] width 120 height 12
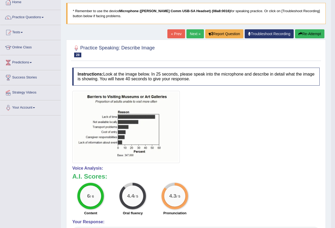
scroll to position [0, 0]
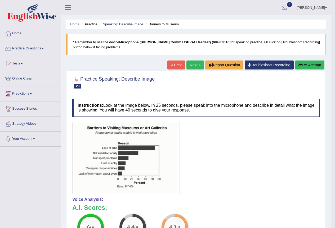
click at [194, 67] on link "Next »" at bounding box center [194, 65] width 17 height 9
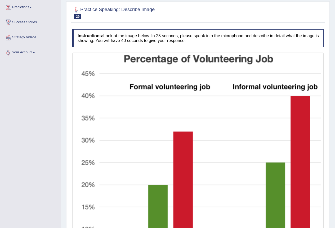
scroll to position [184, 0]
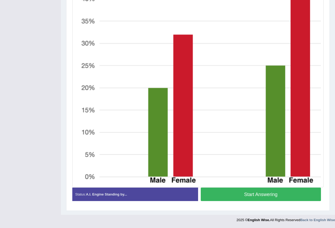
click at [229, 194] on button "Start Answering" at bounding box center [261, 195] width 120 height 14
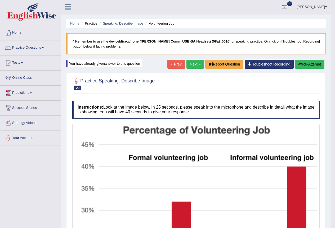
scroll to position [0, 0]
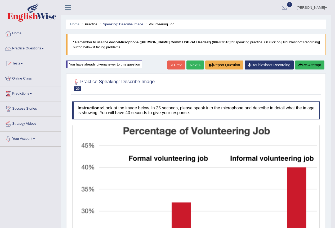
click at [38, 49] on link "Practice Questions" at bounding box center [30, 47] width 60 height 13
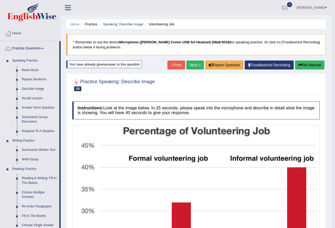
click at [27, 87] on link "Describe Image" at bounding box center [39, 89] width 40 height 10
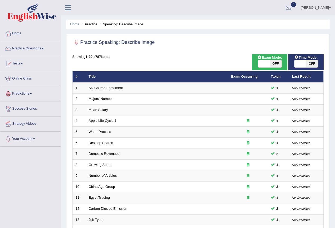
click at [273, 62] on span "OFF" at bounding box center [276, 63] width 12 height 7
checkbox input "true"
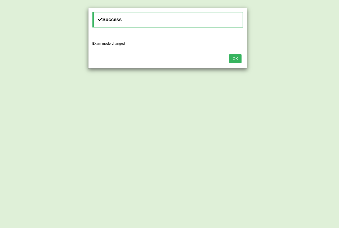
click at [236, 59] on button "OK" at bounding box center [235, 58] width 12 height 9
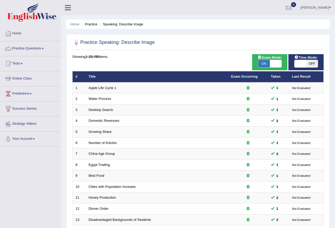
click at [309, 65] on span "OFF" at bounding box center [312, 63] width 12 height 7
checkbox input "true"
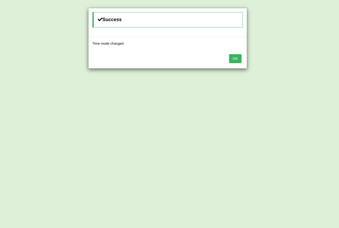
click at [240, 58] on button "OK" at bounding box center [235, 58] width 12 height 9
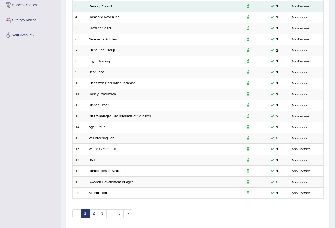
scroll to position [122, 0]
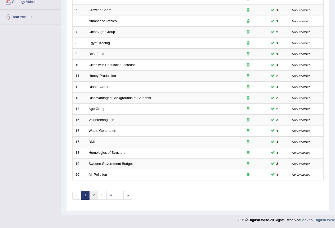
click at [95, 195] on link "2" at bounding box center [93, 195] width 9 height 9
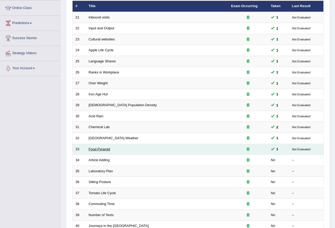
scroll to position [96, 0]
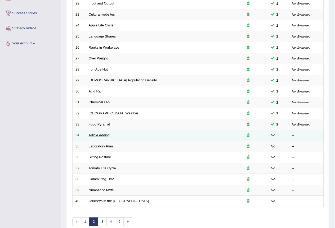
click at [104, 134] on link "Article Adding" at bounding box center [99, 135] width 21 height 4
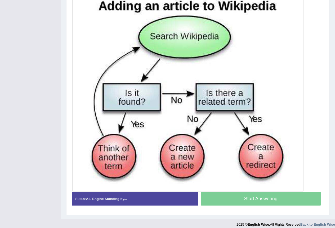
scroll to position [158, 0]
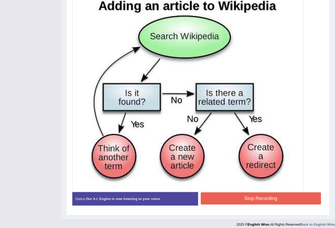
click at [263, 200] on button "Stop Recording" at bounding box center [261, 199] width 120 height 12
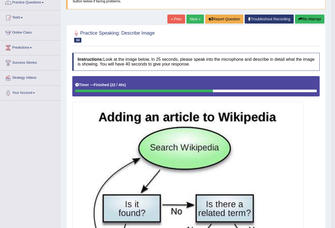
scroll to position [0, 0]
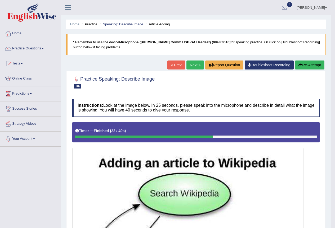
click at [309, 66] on button "Re-Attempt" at bounding box center [309, 65] width 29 height 9
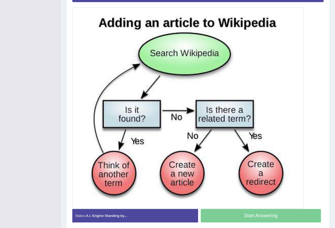
scroll to position [143, 0]
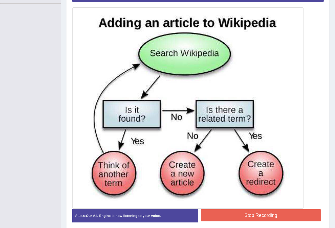
click at [251, 214] on button "Stop Recording" at bounding box center [261, 216] width 120 height 12
click at [251, 214] on div "Status: Our A.I. Engine is now listening to your voice. Start Answering Stop Re…" at bounding box center [197, 218] width 251 height 19
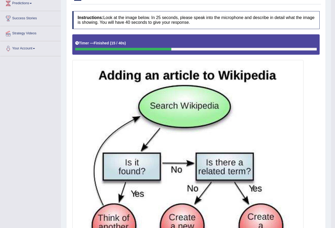
scroll to position [11, 0]
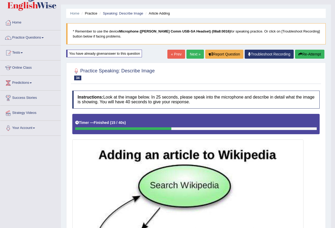
click at [192, 53] on link "Next »" at bounding box center [194, 54] width 17 height 9
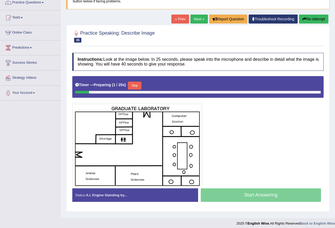
scroll to position [50, 0]
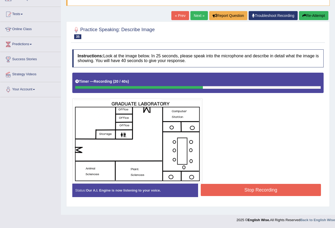
click at [251, 191] on button "Stop Recording" at bounding box center [261, 190] width 120 height 12
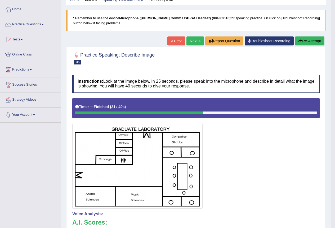
scroll to position [23, 0]
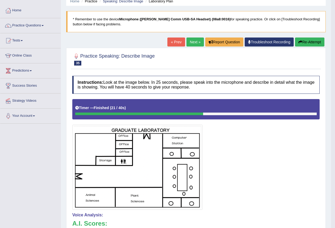
click at [309, 42] on button "Re-Attempt" at bounding box center [309, 42] width 29 height 9
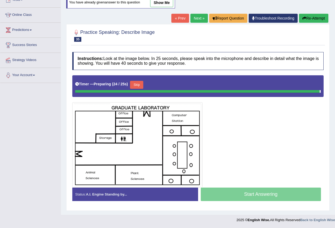
scroll to position [50, 0]
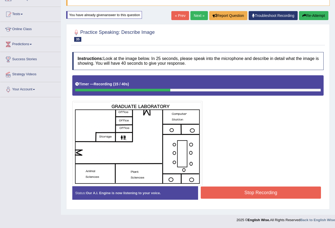
click at [219, 192] on button "Stop Recording" at bounding box center [261, 193] width 120 height 12
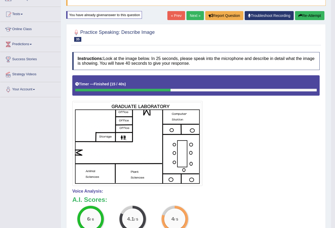
click at [190, 16] on link "Next »" at bounding box center [194, 15] width 17 height 9
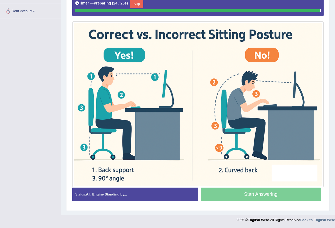
scroll to position [127, 0]
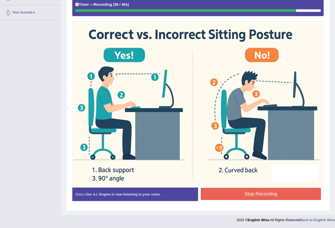
click at [274, 194] on button "Stop Recording" at bounding box center [261, 194] width 120 height 12
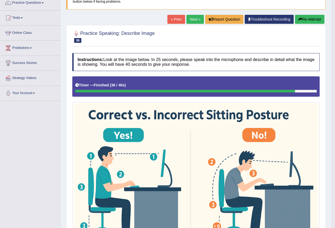
scroll to position [19, 0]
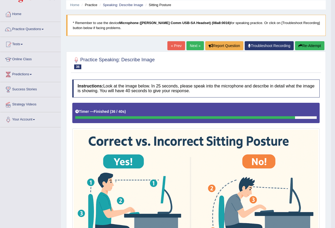
click at [191, 45] on link "Next »" at bounding box center [194, 45] width 17 height 9
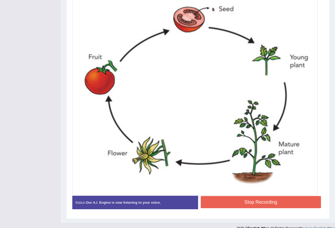
scroll to position [185, 0]
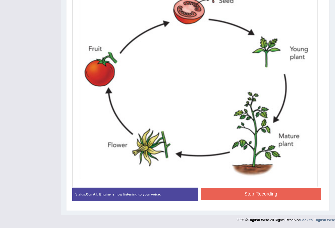
click at [230, 196] on button "Stop Recording" at bounding box center [261, 194] width 120 height 12
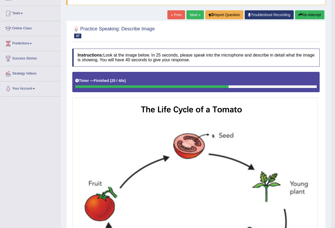
scroll to position [0, 0]
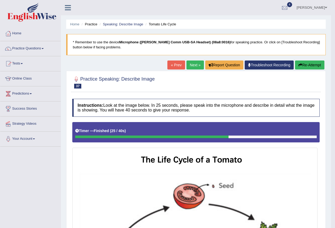
click at [196, 65] on link "Next »" at bounding box center [194, 65] width 17 height 9
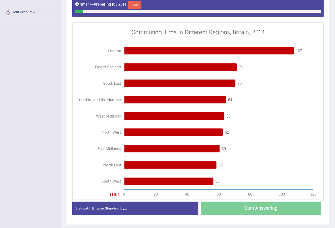
scroll to position [132, 0]
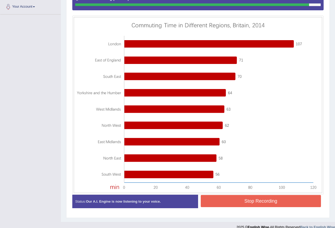
click at [263, 206] on button "Stop Recording" at bounding box center [261, 201] width 120 height 12
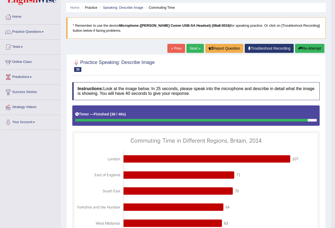
scroll to position [0, 0]
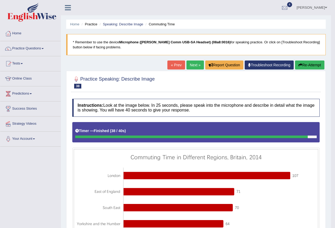
click at [192, 68] on link "Next »" at bounding box center [194, 65] width 17 height 9
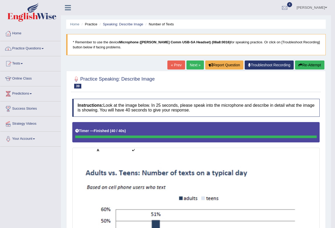
click at [41, 47] on link "Practice Questions" at bounding box center [30, 47] width 60 height 13
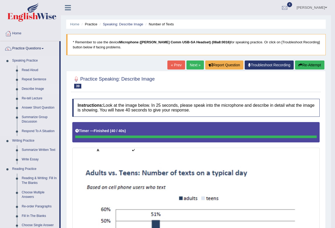
click at [27, 88] on link "Describe Image" at bounding box center [39, 89] width 40 height 10
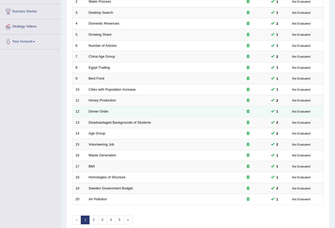
scroll to position [122, 0]
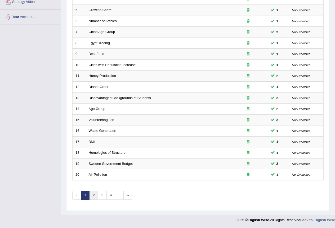
click at [92, 195] on link "2" at bounding box center [93, 195] width 9 height 9
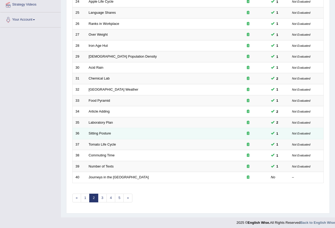
scroll to position [122, 0]
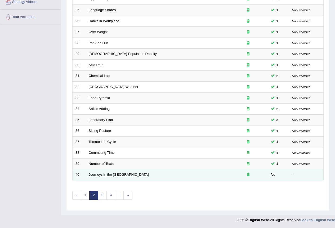
click at [101, 175] on link "Journeys in the [GEOGRAPHIC_DATA]" at bounding box center [119, 175] width 60 height 4
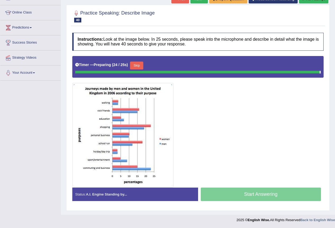
scroll to position [65, 0]
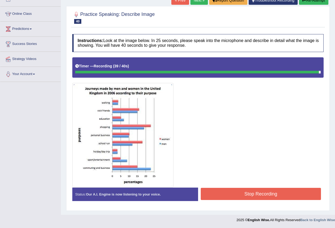
click at [224, 194] on button "Stop Recording" at bounding box center [261, 194] width 120 height 12
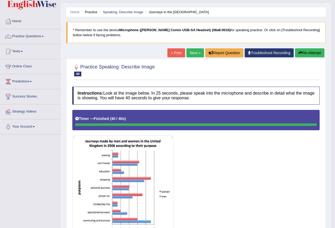
scroll to position [12, 0]
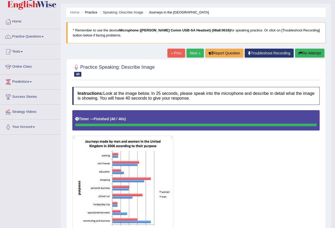
click at [196, 57] on link "Next »" at bounding box center [194, 53] width 17 height 9
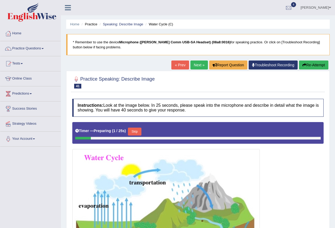
click at [173, 65] on link "« Prev" at bounding box center [179, 65] width 17 height 9
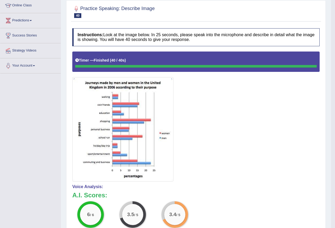
scroll to position [4, 0]
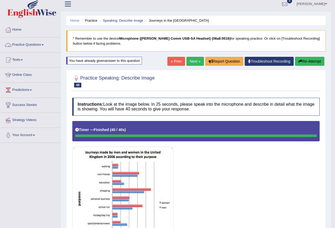
click at [36, 43] on link "Practice Questions" at bounding box center [30, 44] width 60 height 13
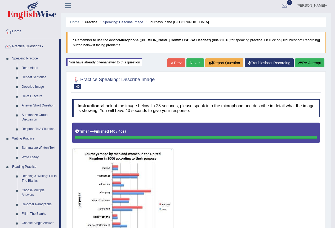
scroll to position [0, 0]
